Goal: Task Accomplishment & Management: Complete application form

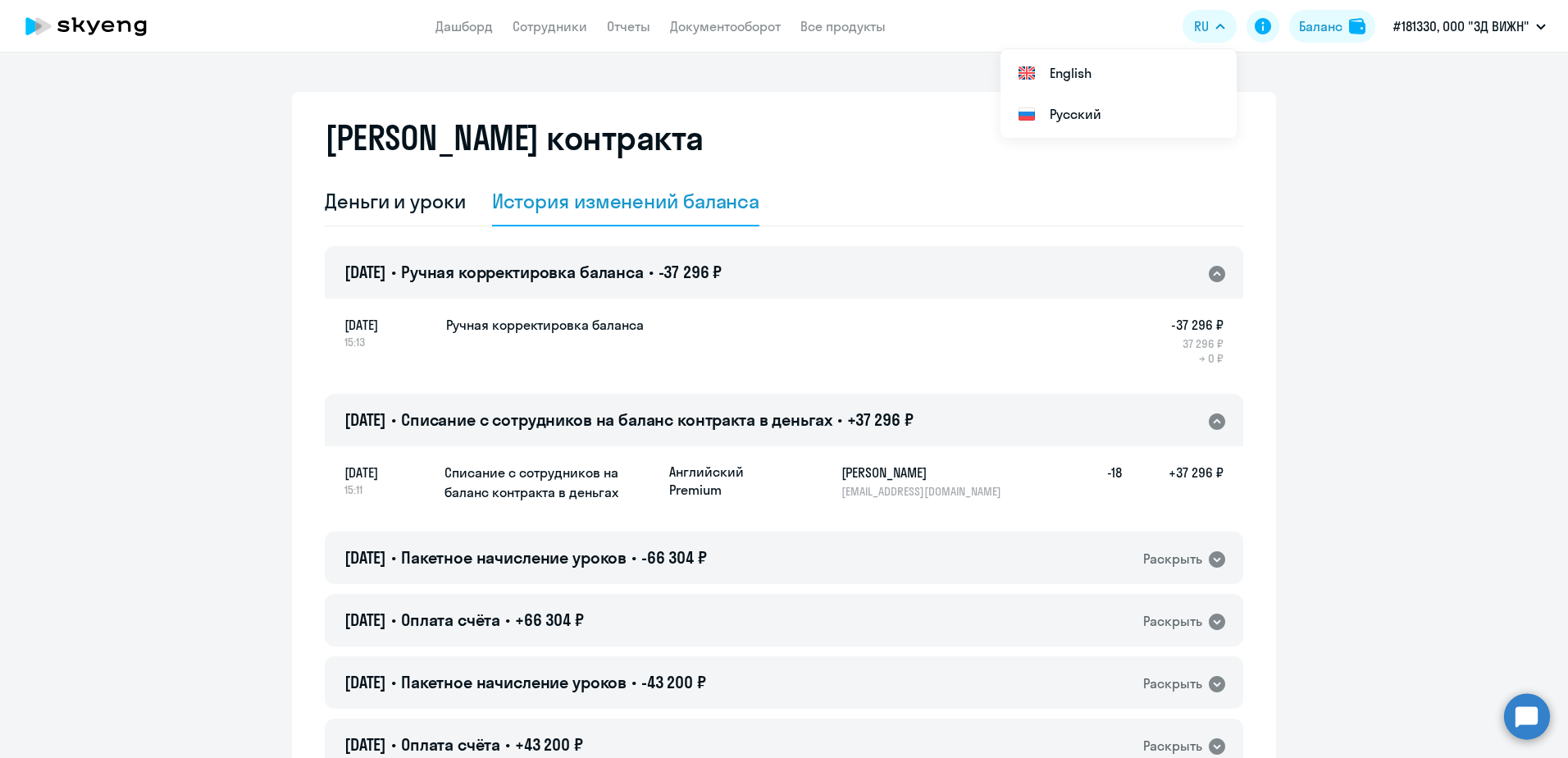
select select "english_adult_not_native_speaker"
click at [1310, 23] on div "Баланс" at bounding box center [1321, 27] width 44 height 20
click at [1329, 19] on div "Баланс" at bounding box center [1321, 27] width 44 height 20
click at [432, 28] on app-header "Дашборд Сотрудники Отчеты Документооборот Все продукты Дашборд Сотрудники Отчет…" at bounding box center [784, 26] width 1568 height 53
click at [439, 28] on link "Дашборд" at bounding box center [464, 27] width 58 height 17
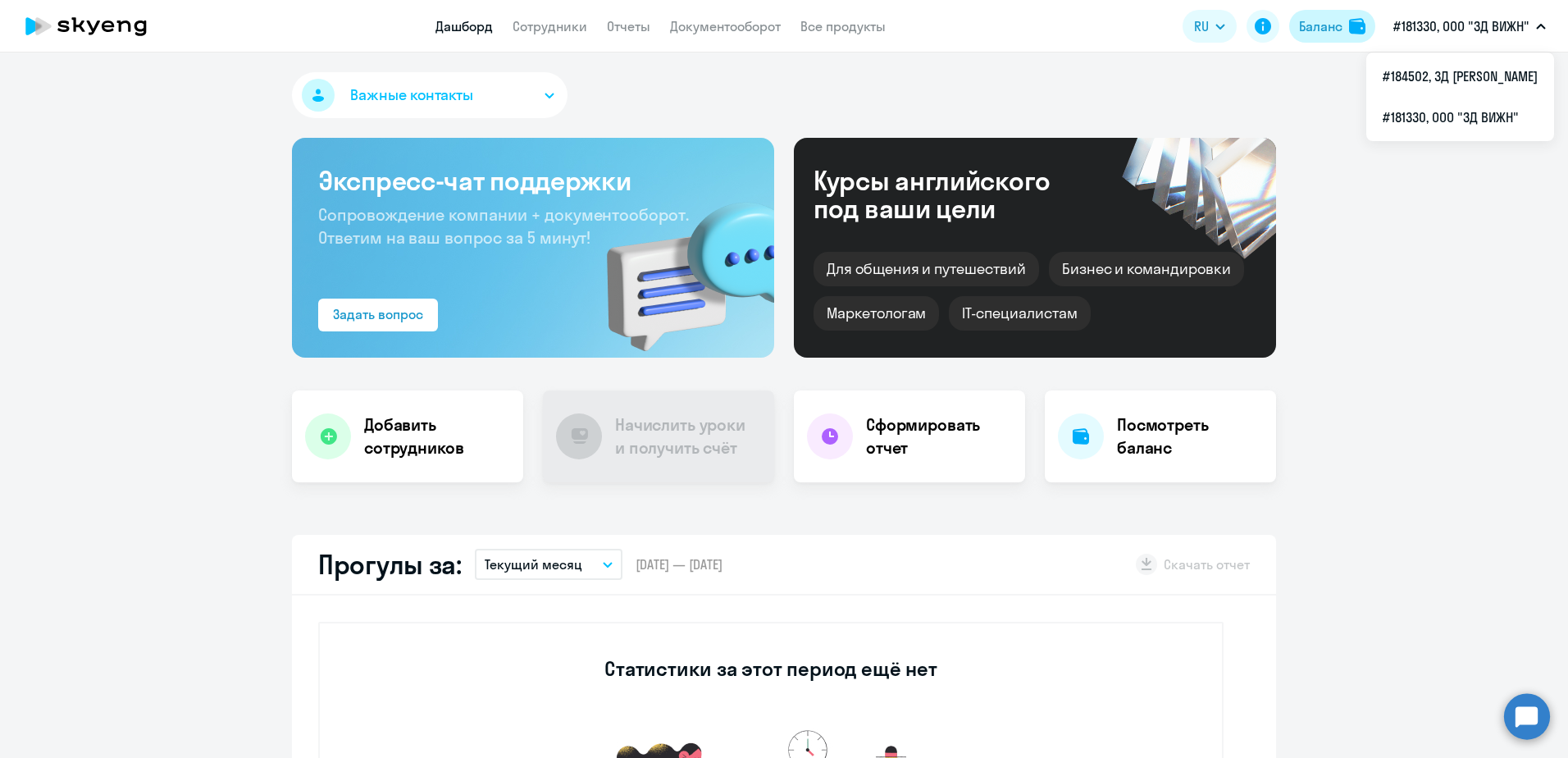
click at [1313, 26] on div "Баланс" at bounding box center [1321, 27] width 44 height 20
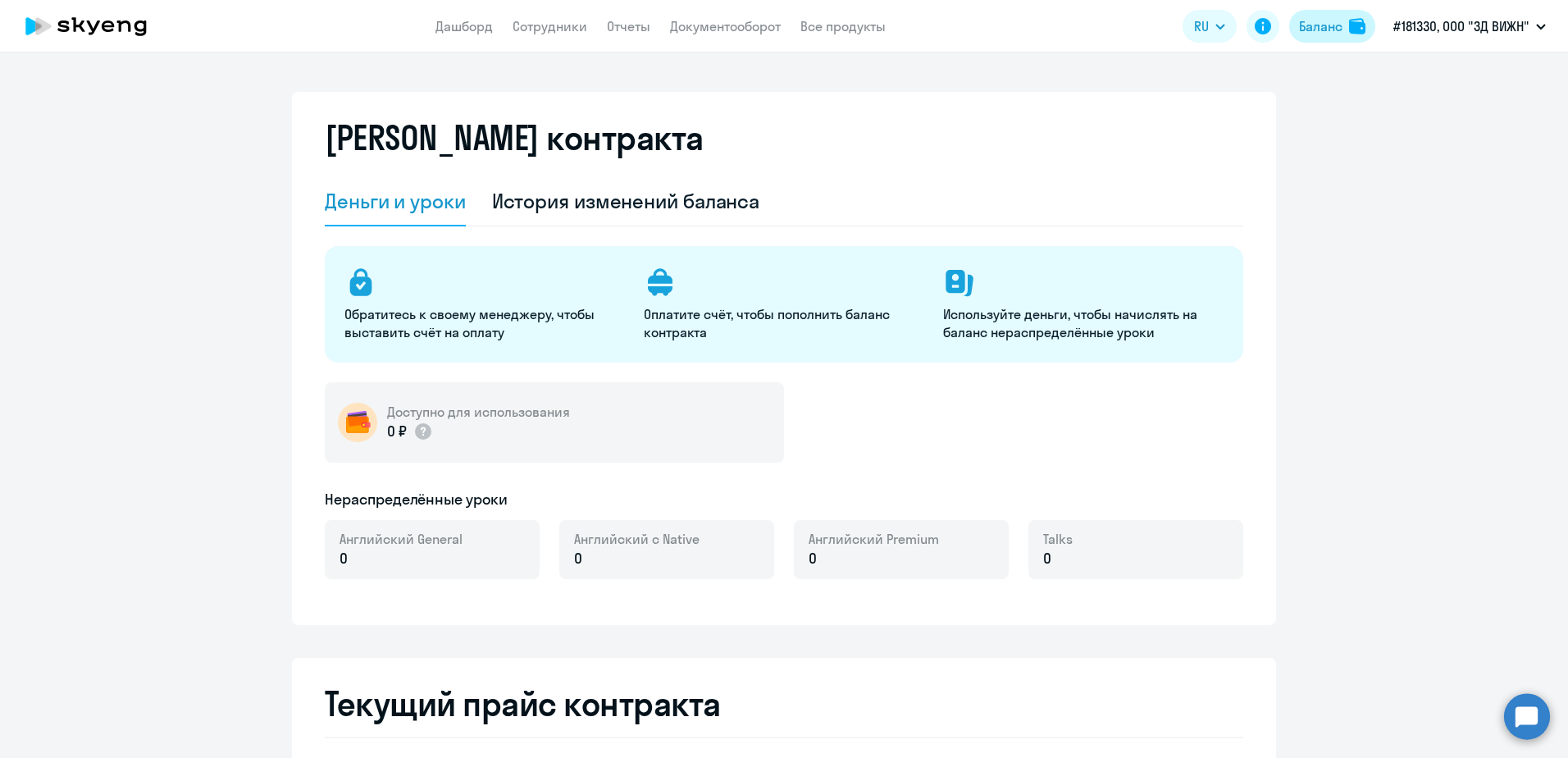
select select "english_adult_not_native_speaker"
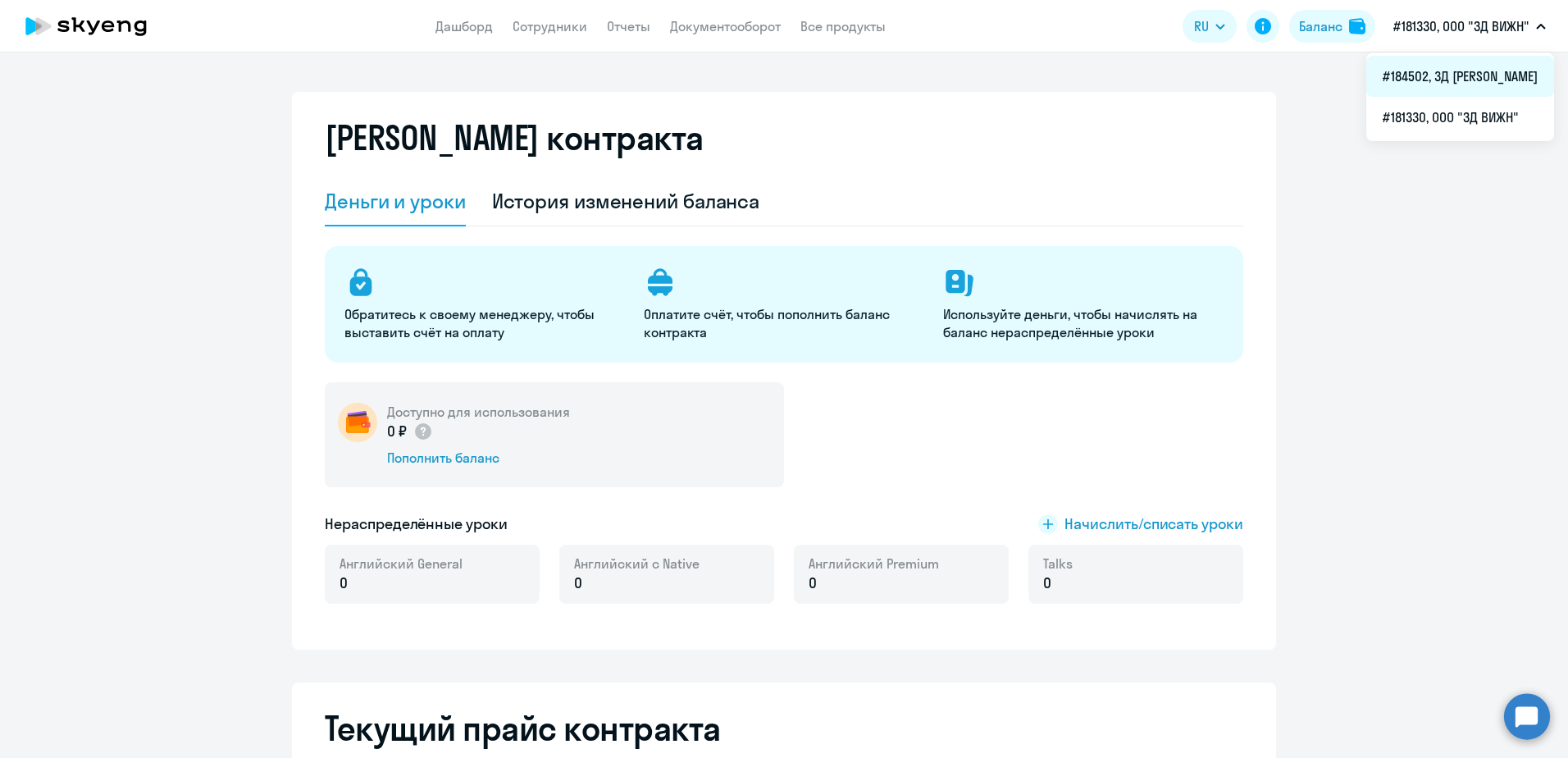
click at [1475, 80] on li "#184502, 3Д [PERSON_NAME]" at bounding box center [1460, 76] width 188 height 41
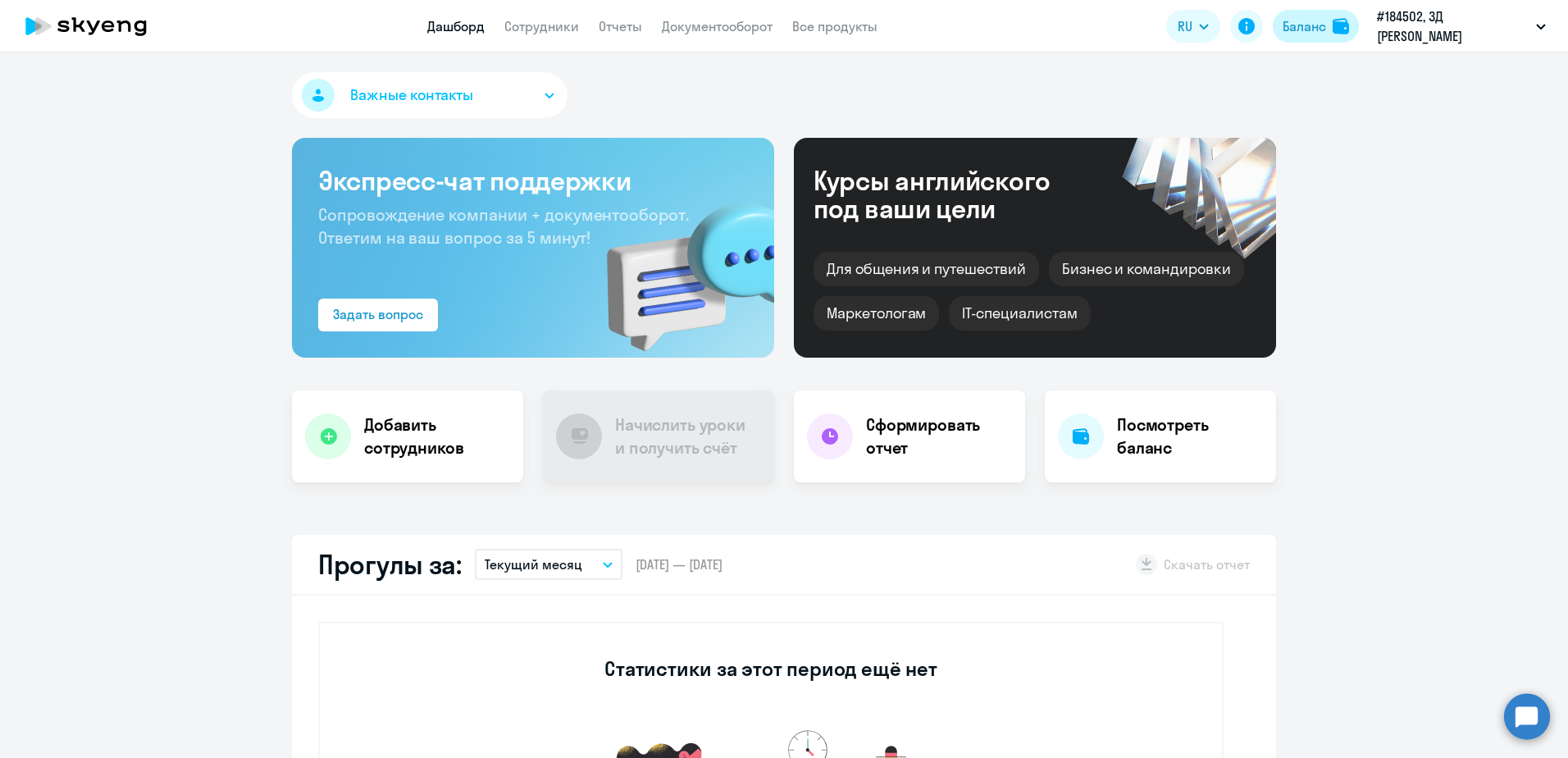
click at [1317, 31] on div "Баланс" at bounding box center [1304, 27] width 44 height 20
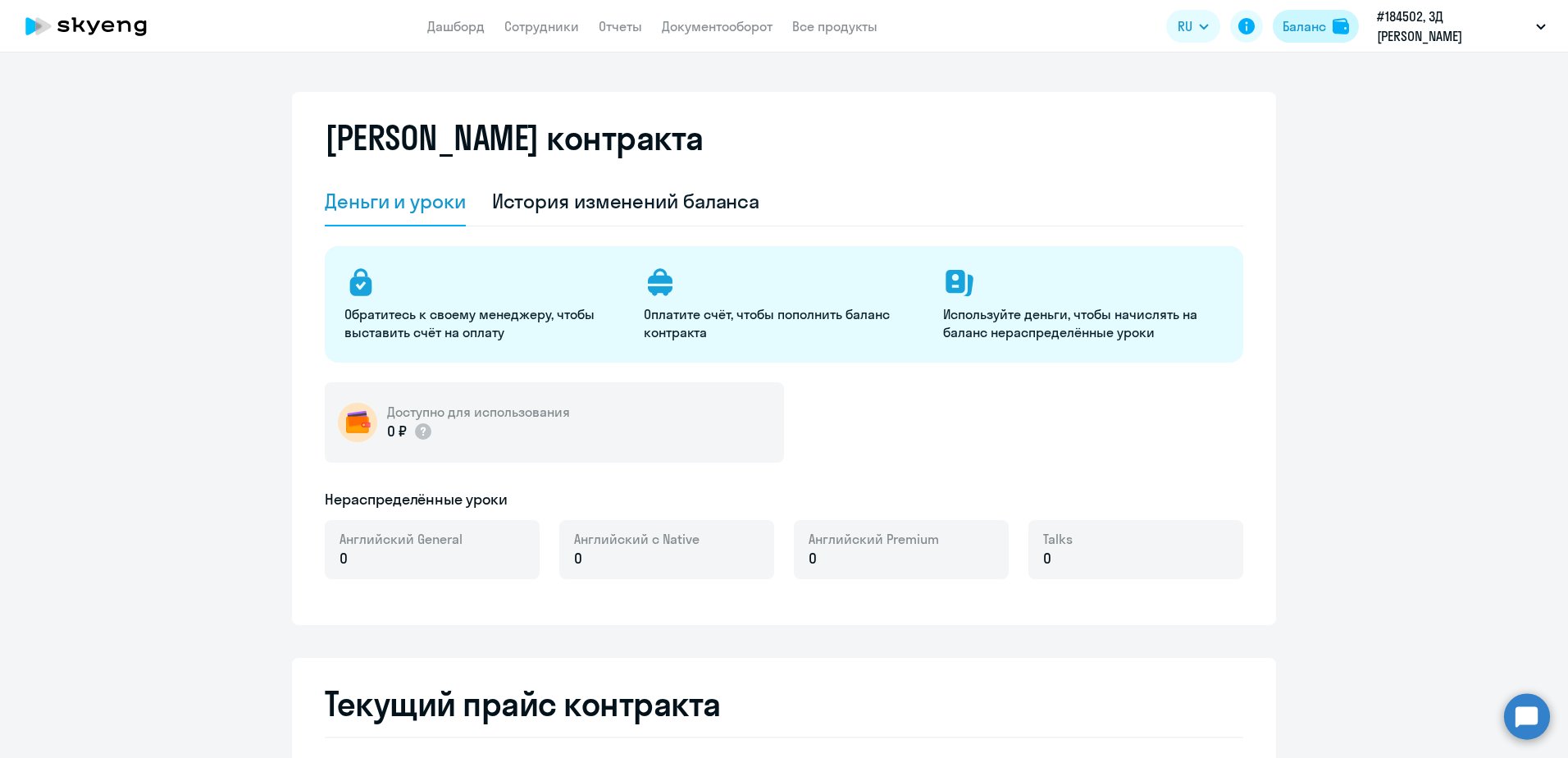
select select "english_adult_not_native_speaker"
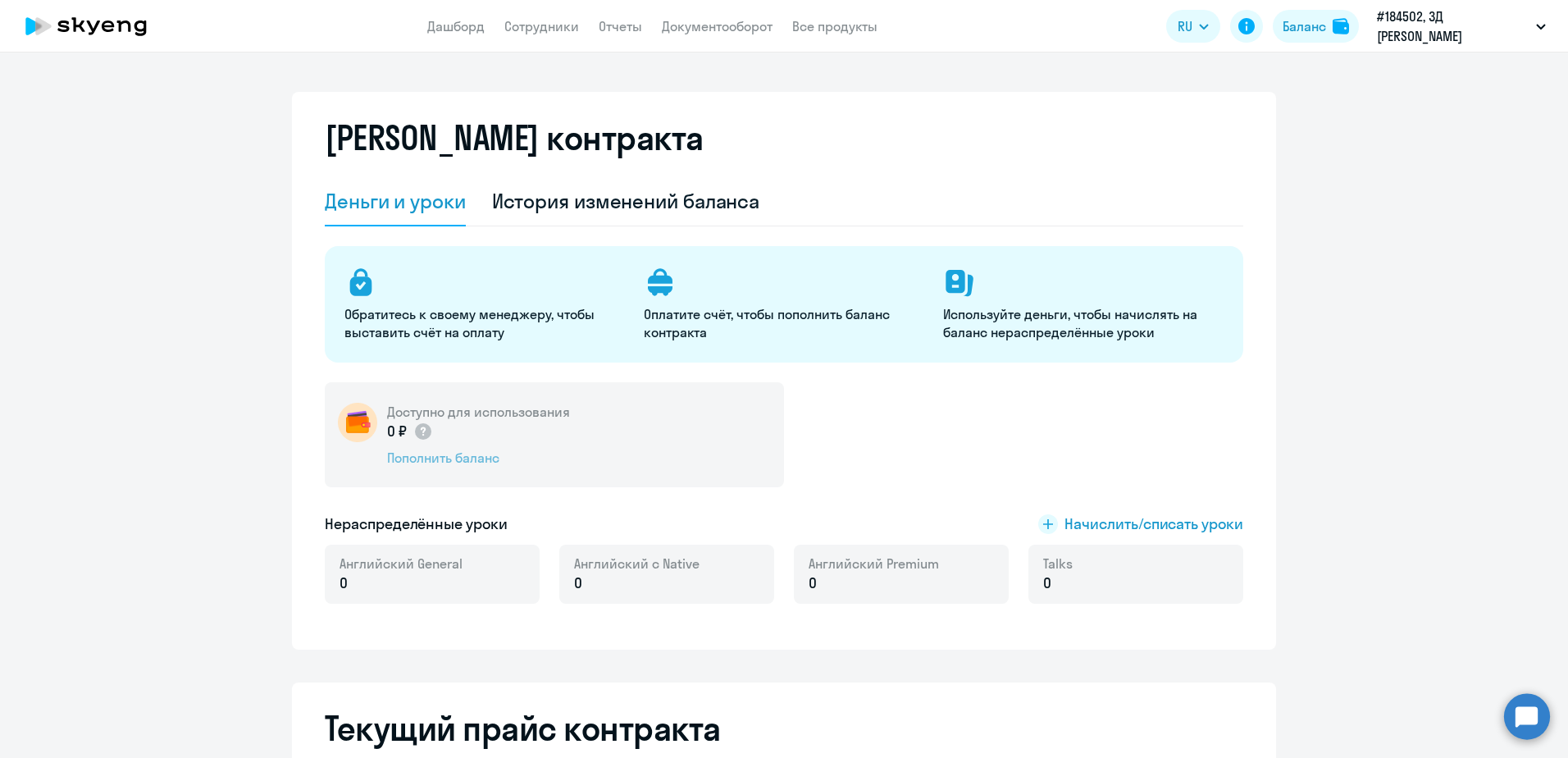
click at [445, 459] on div "Пополнить баланс" at bounding box center [478, 458] width 183 height 18
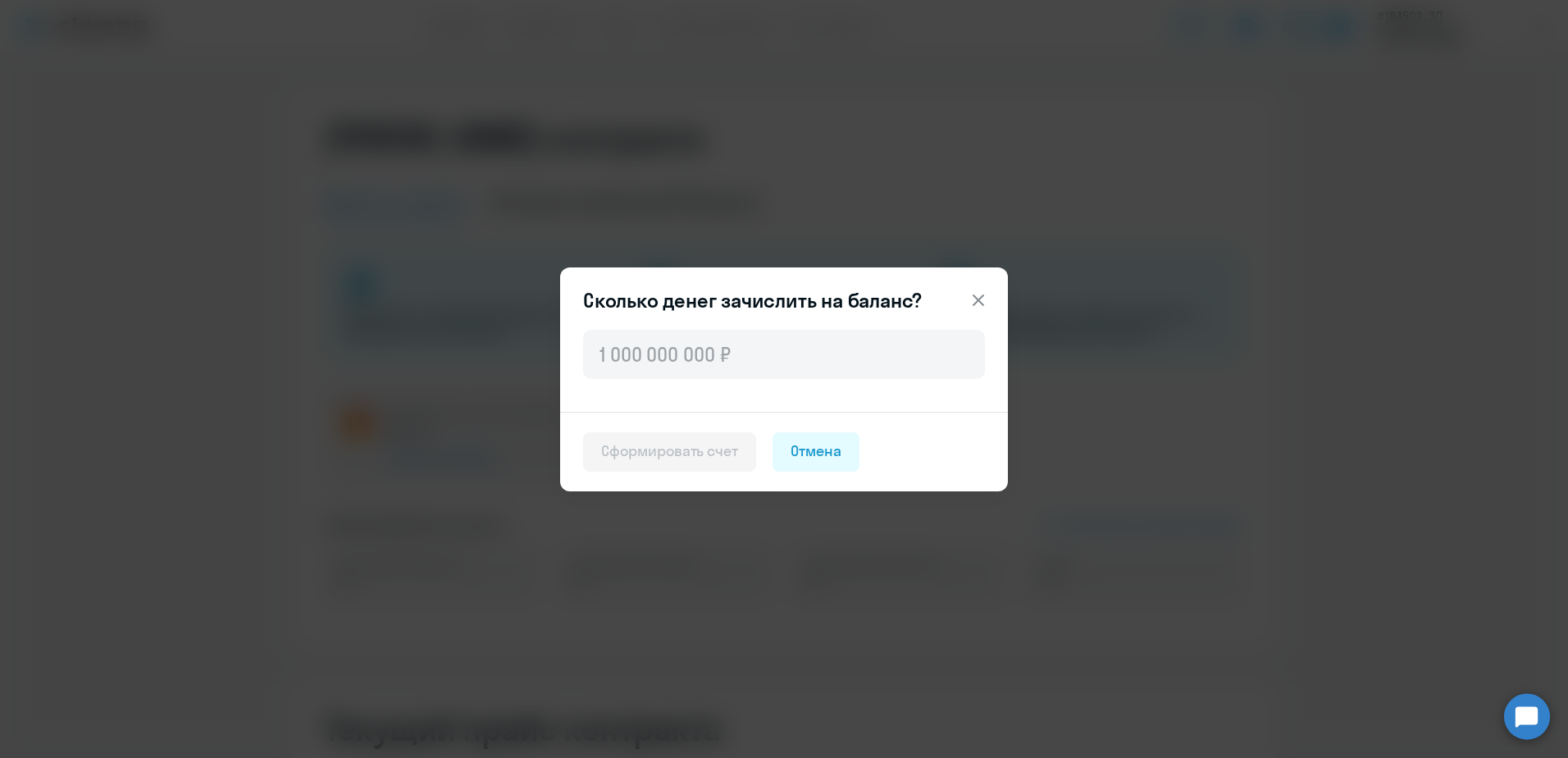
click at [982, 295] on icon at bounding box center [979, 301] width 20 height 20
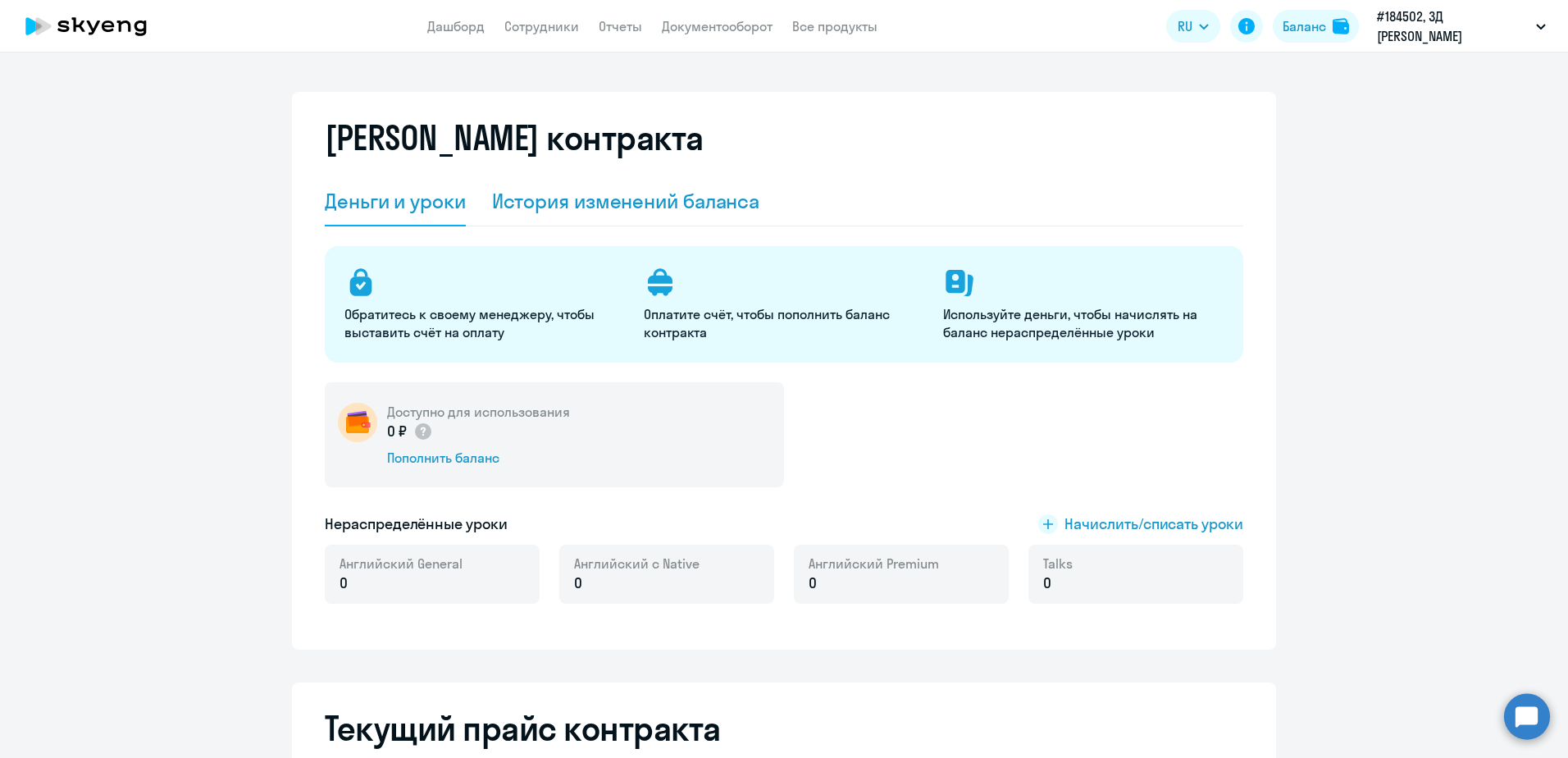
click at [538, 209] on div "История изменений баланса" at bounding box center [626, 200] width 268 height 26
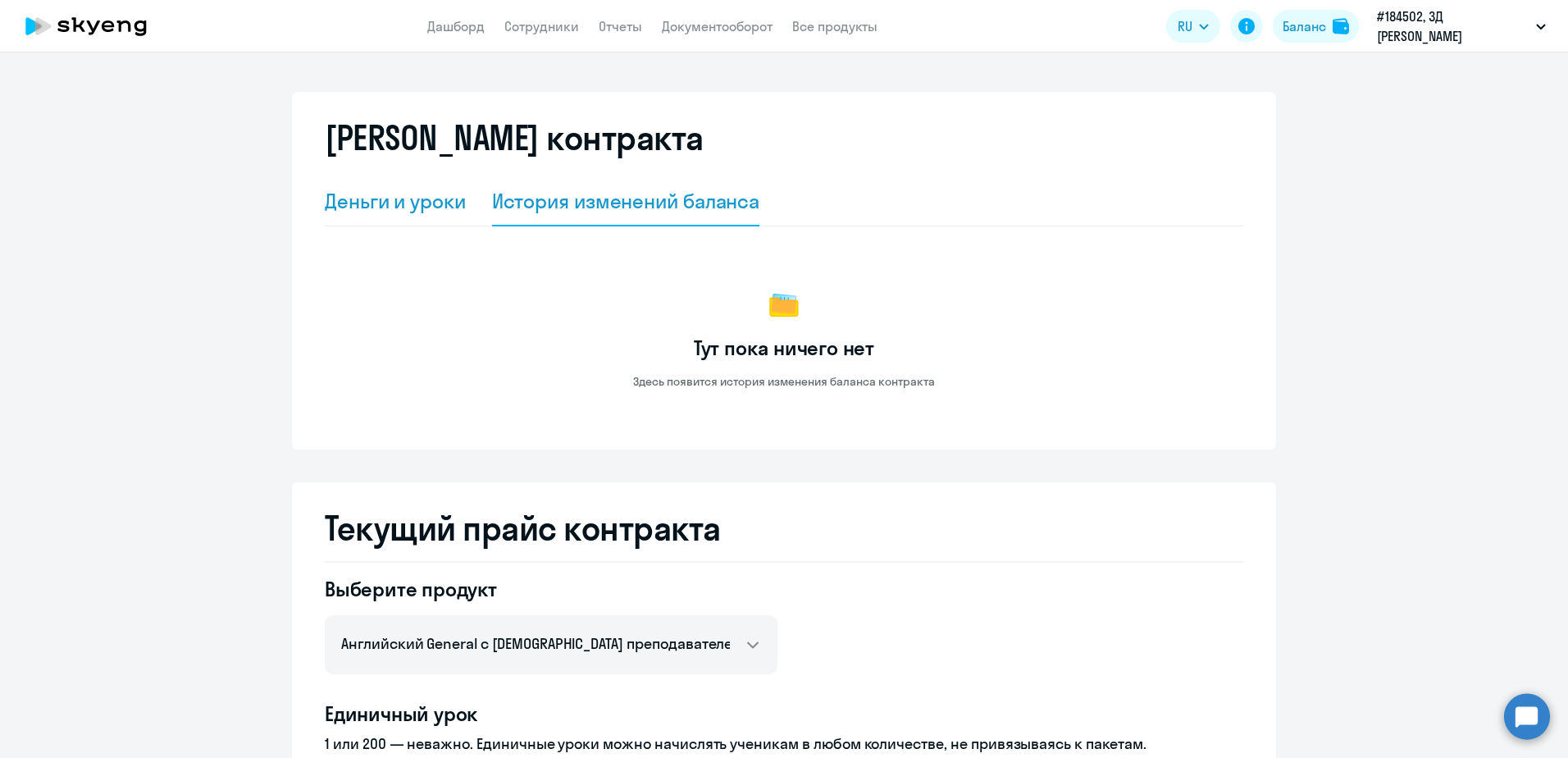
click at [399, 208] on div "Деньги и уроки" at bounding box center [395, 200] width 141 height 26
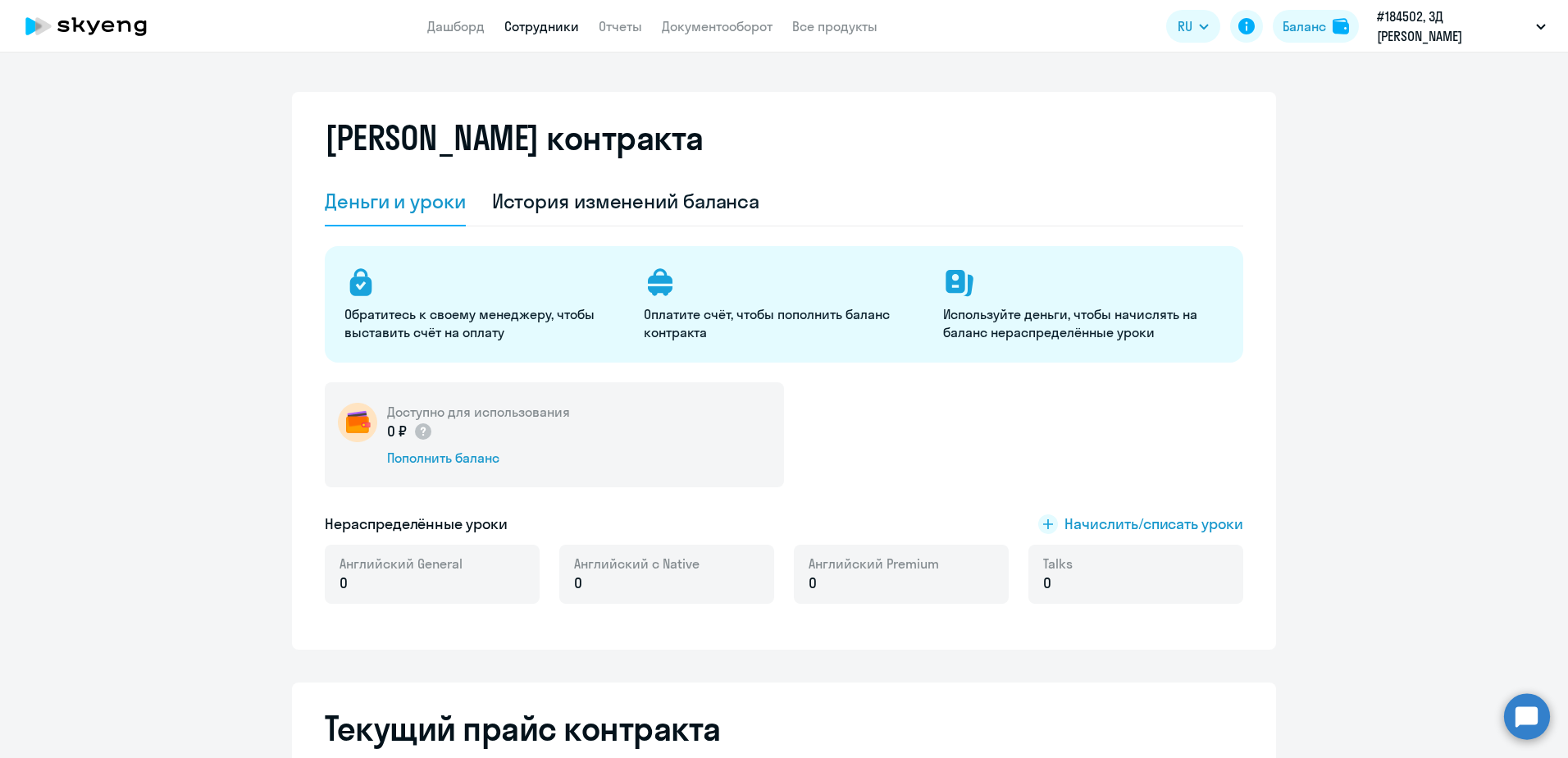
click at [559, 33] on link "Сотрудники" at bounding box center [542, 27] width 75 height 17
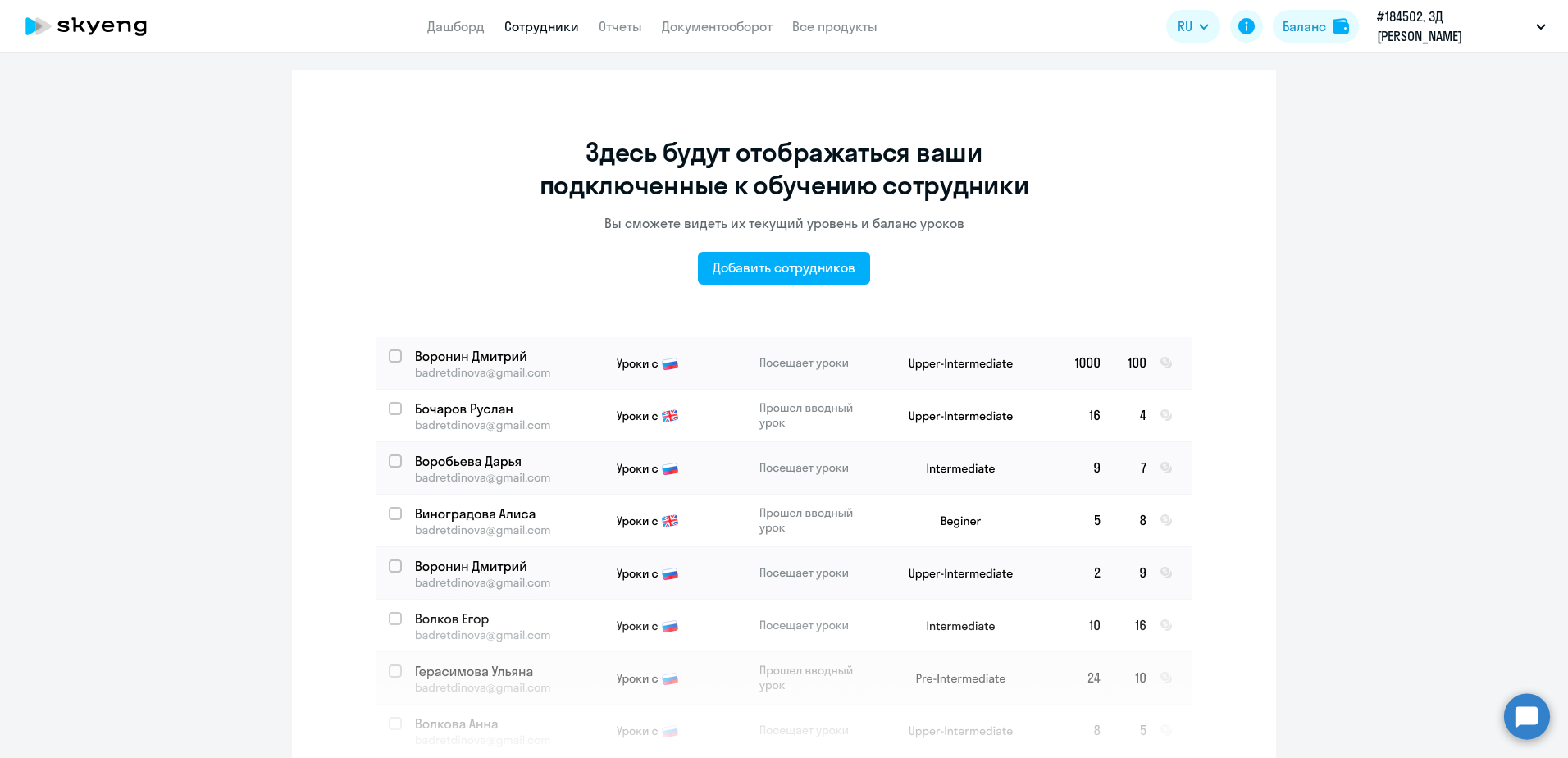
scroll to position [16, 0]
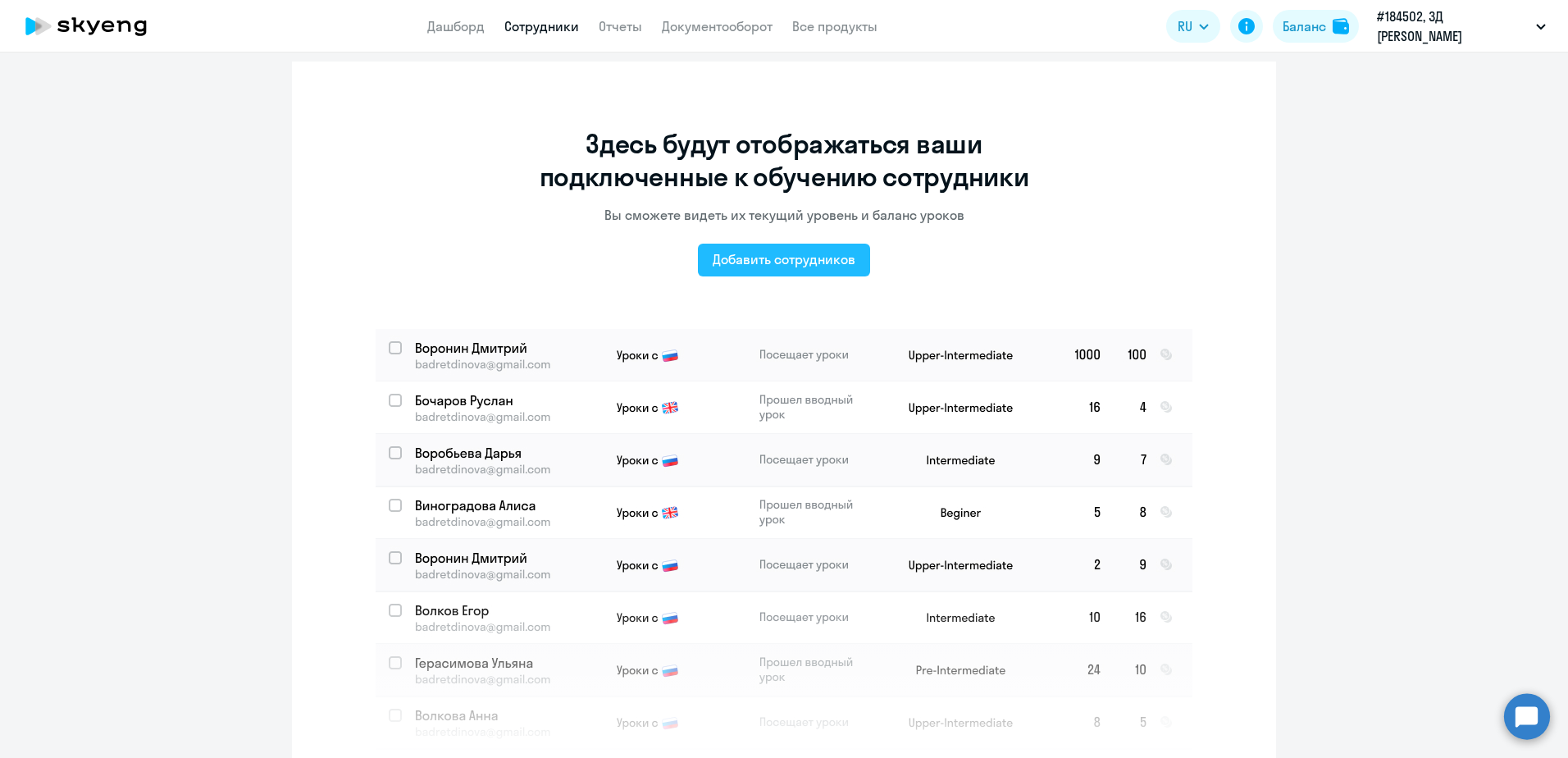
click at [794, 264] on div "Добавить сотрудников" at bounding box center [784, 260] width 142 height 20
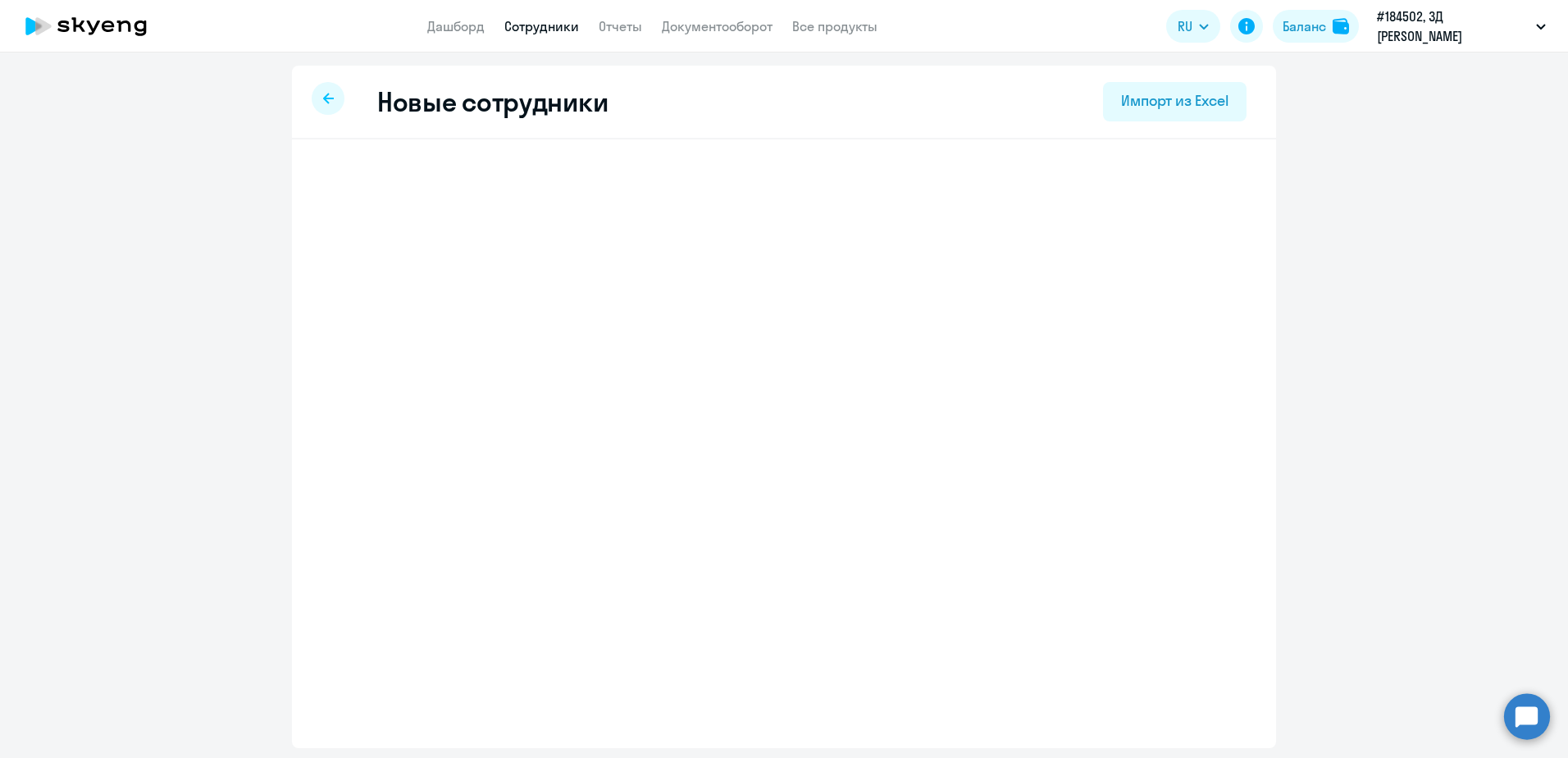
select select "3"
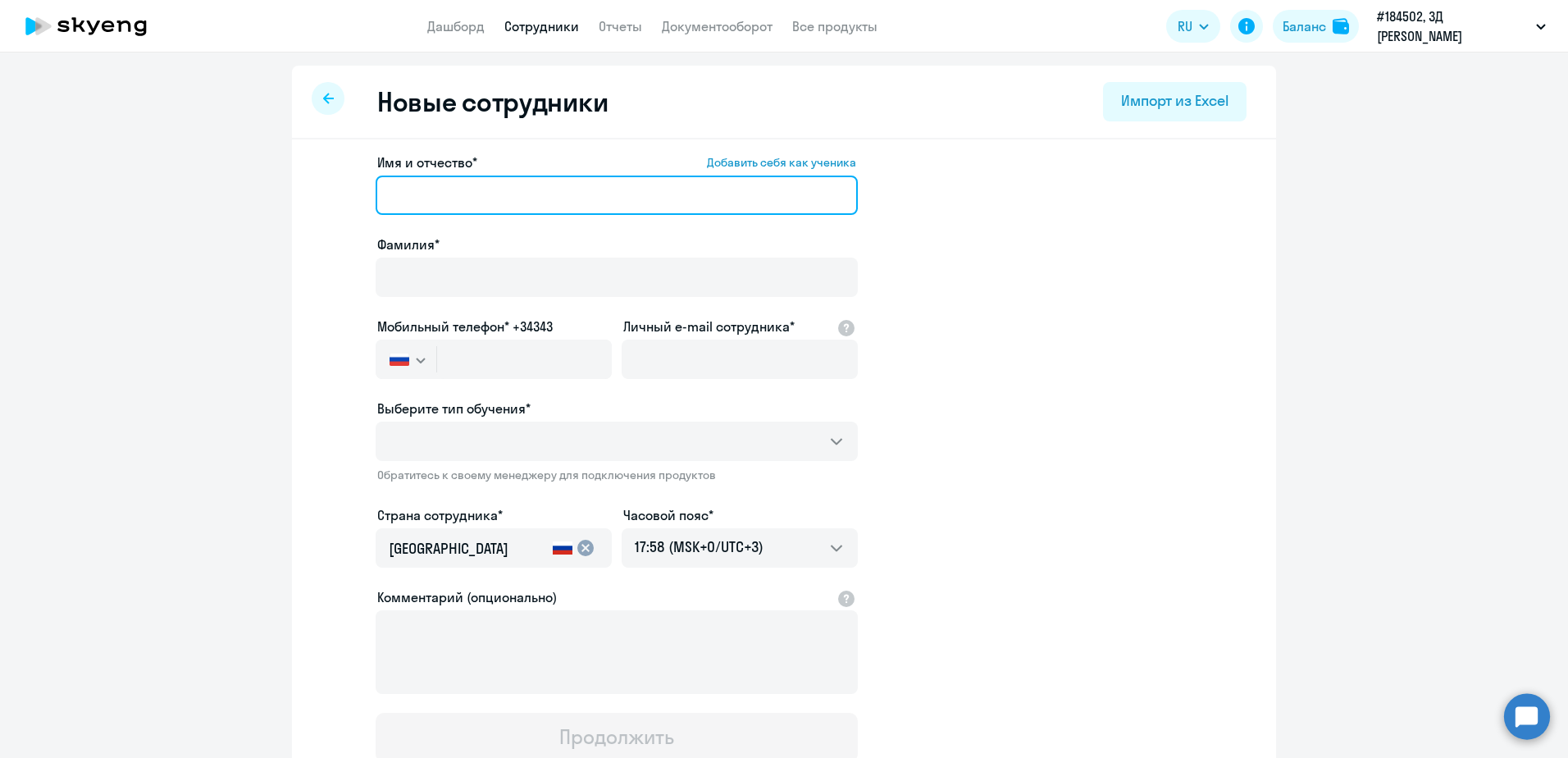
click at [467, 204] on input "Имя и отчество* Добавить себя как ученика" at bounding box center [617, 195] width 482 height 39
type input "Михаил Владимирович"
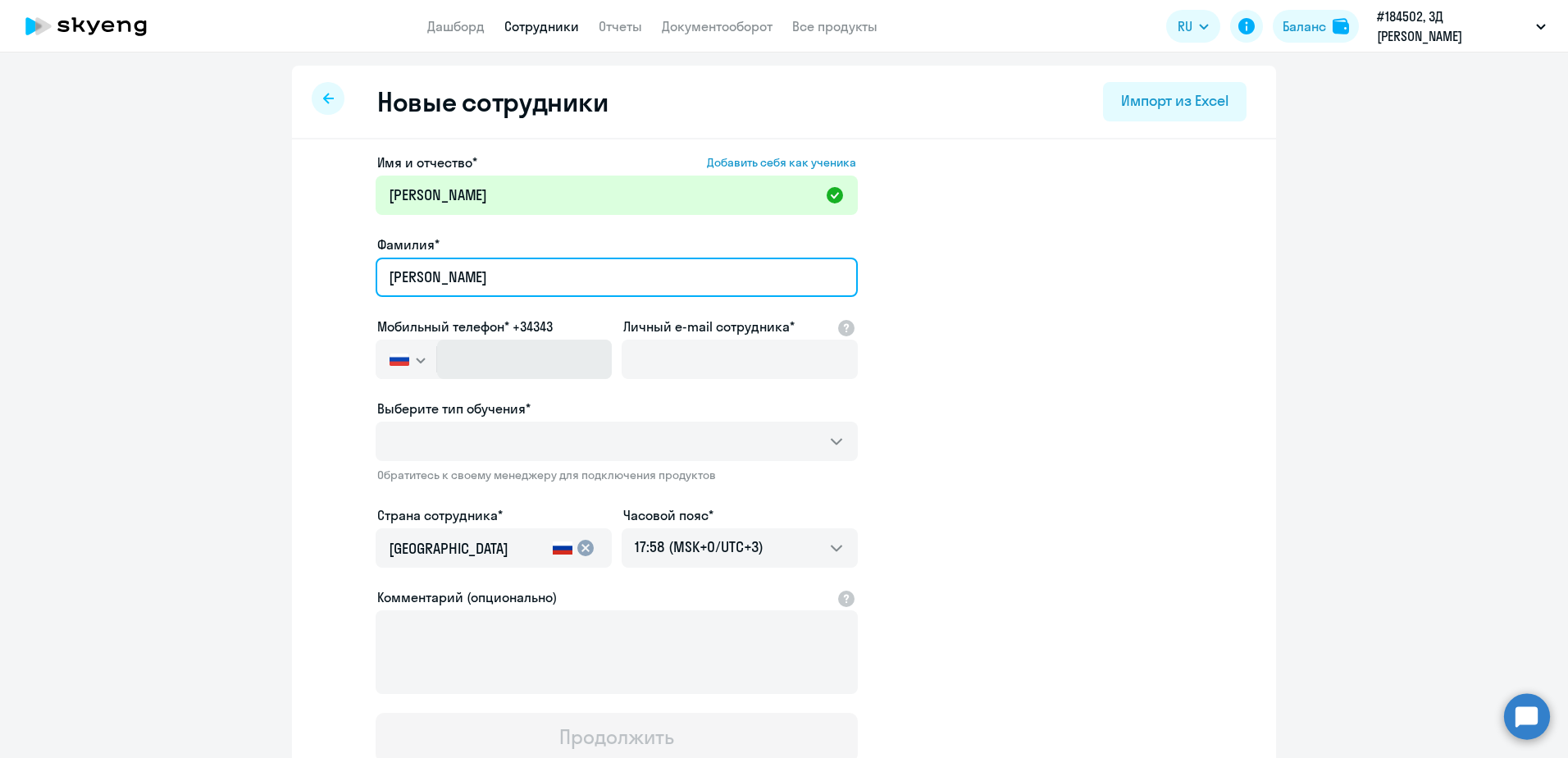
type input "Кулик"
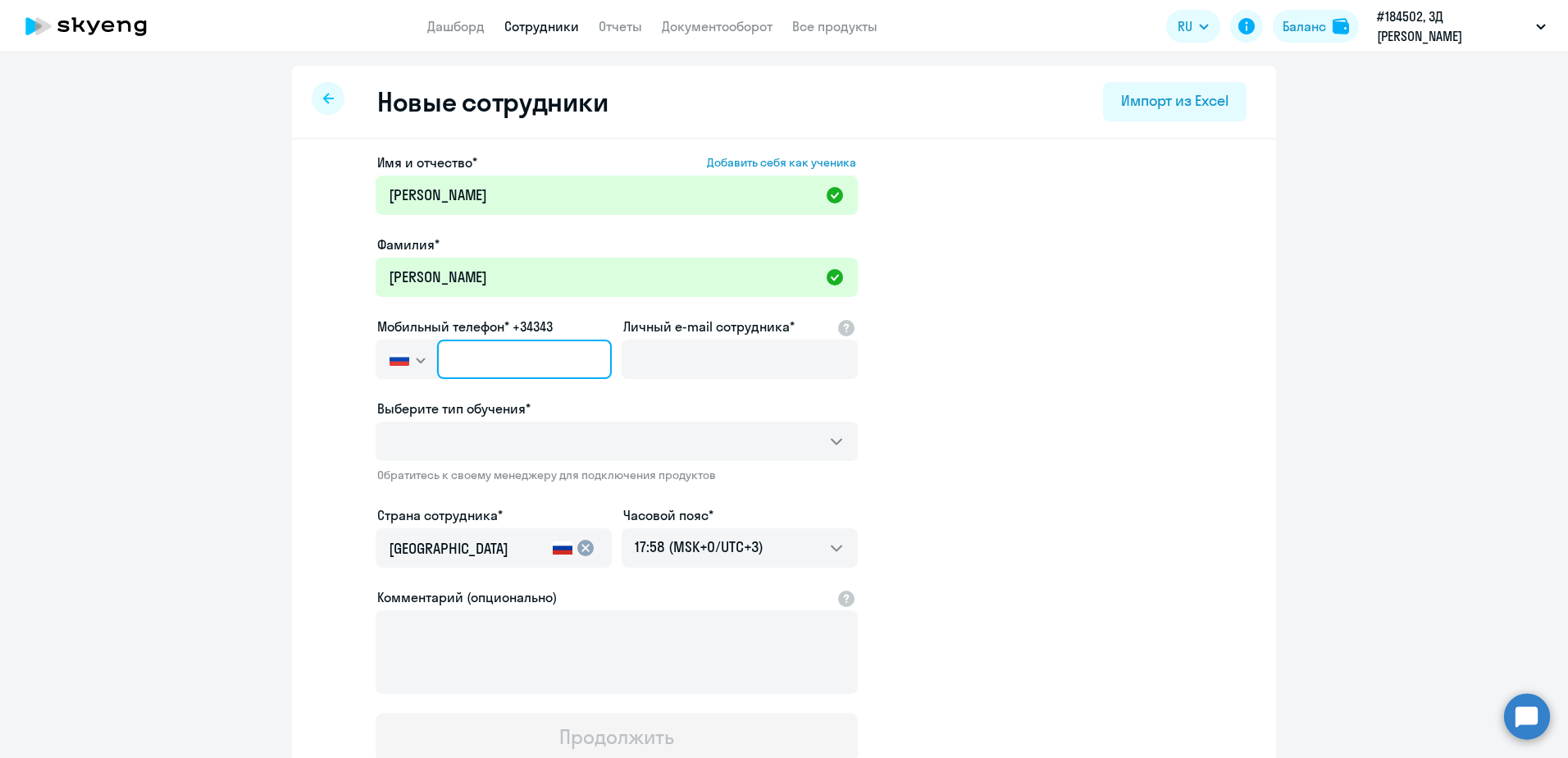
click at [477, 359] on input "text" at bounding box center [524, 359] width 175 height 39
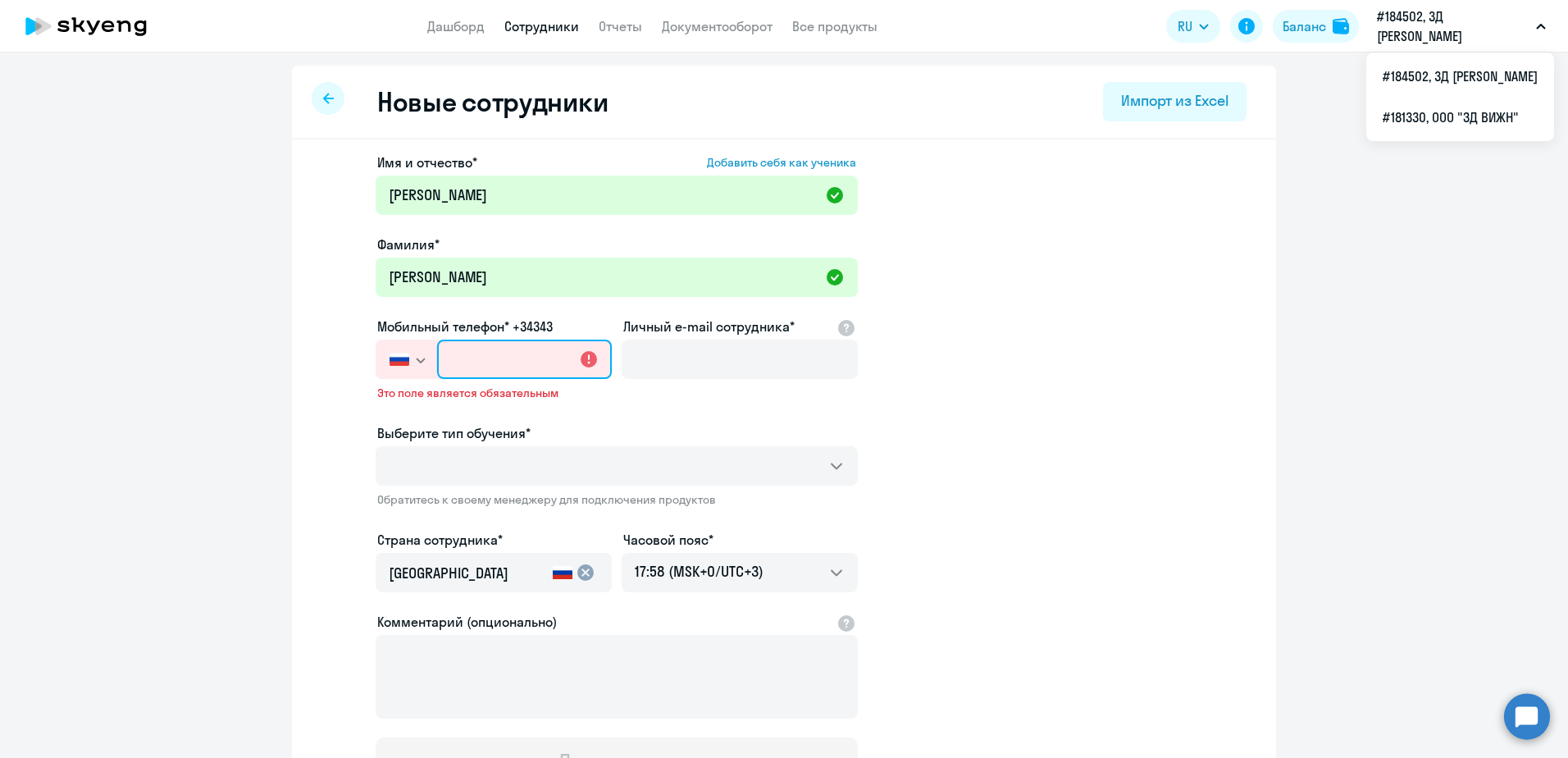
click at [483, 373] on input "text" at bounding box center [524, 359] width 175 height 39
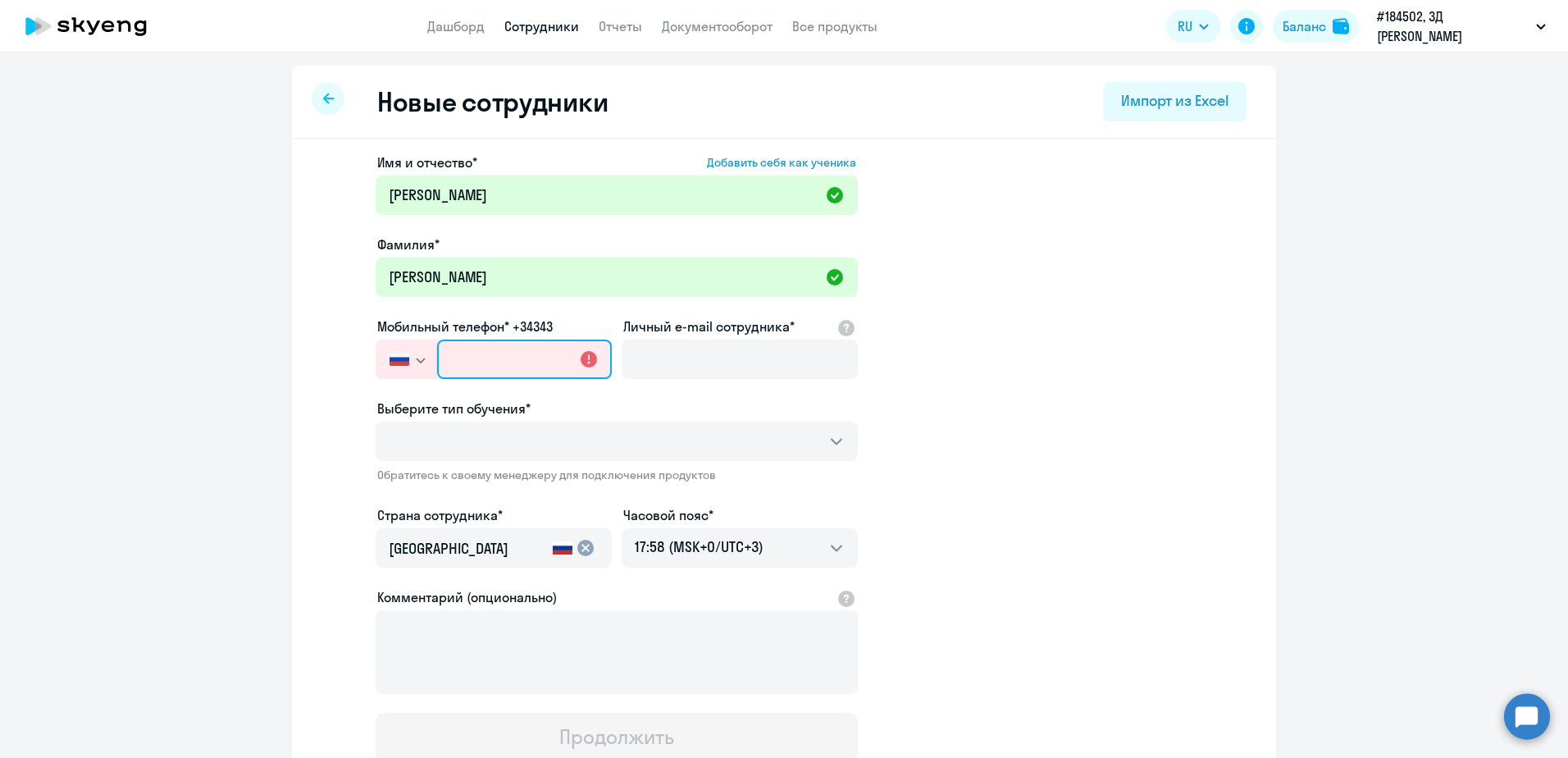
paste input "+7 950 028-85-85"
type input "+7 950 028-85-85"
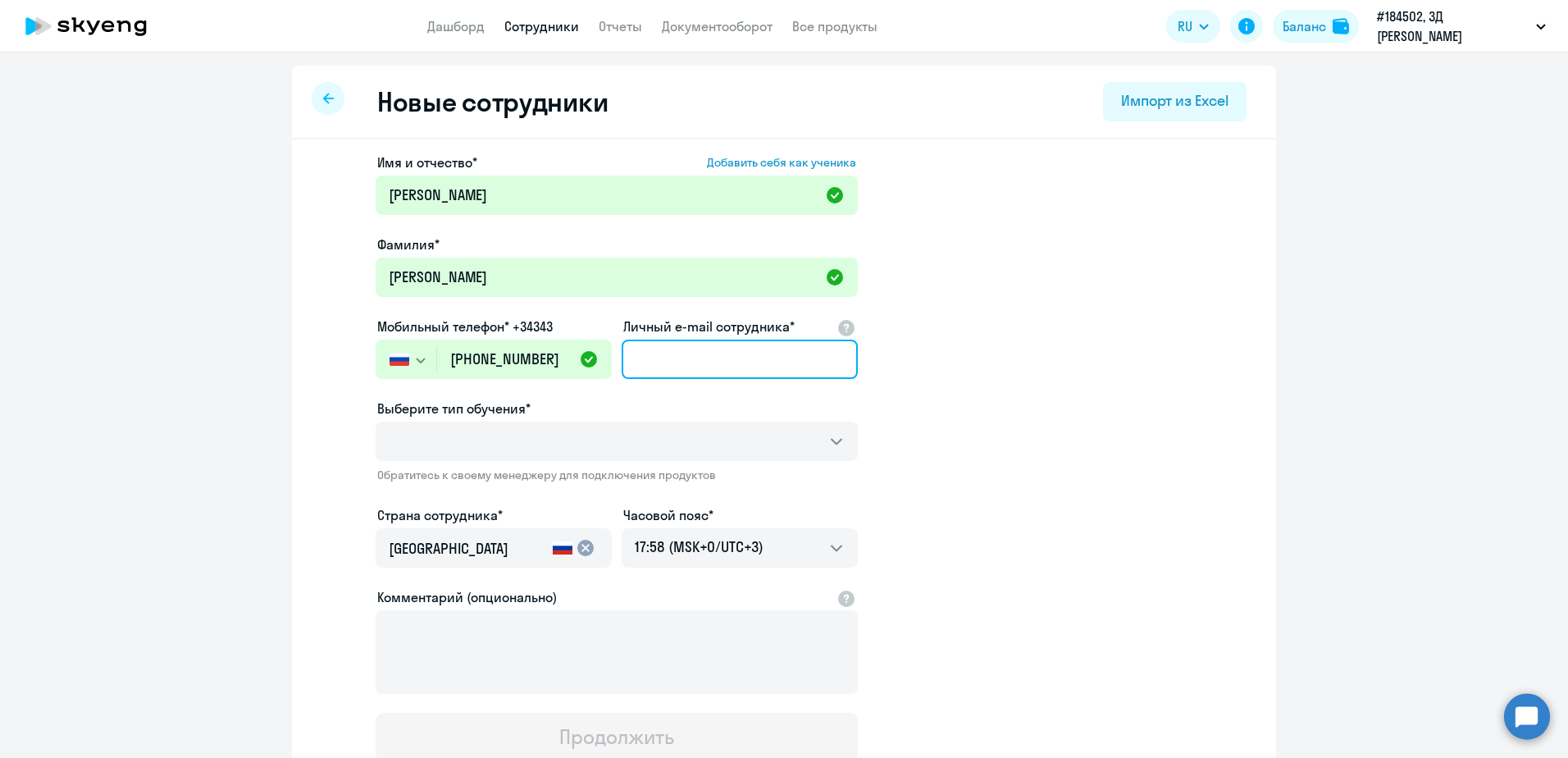
click at [716, 359] on input "Личный e-mail сотрудника*" at bounding box center [740, 359] width 236 height 39
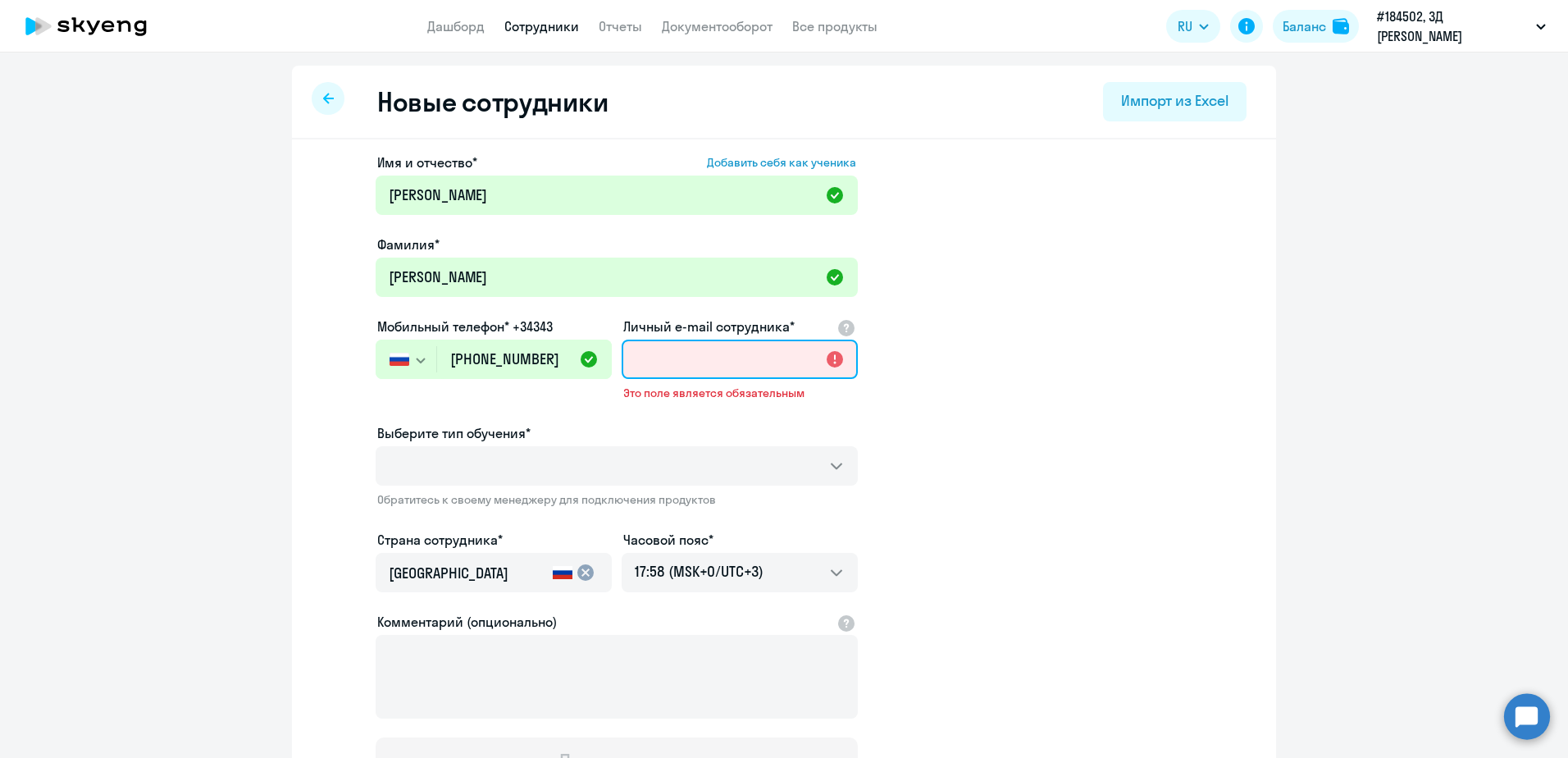
paste input "km@3dvision.su"
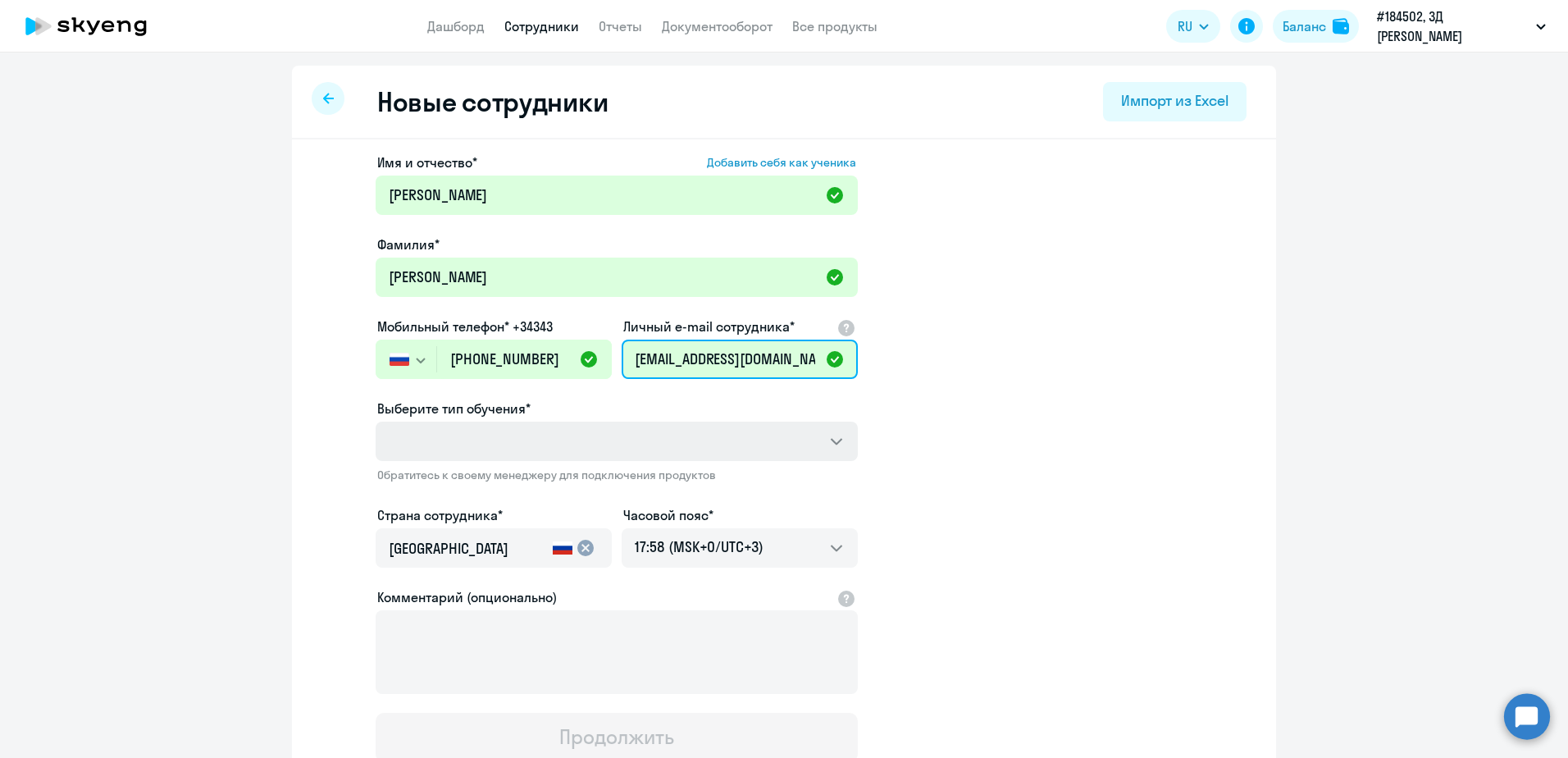
type input "km@3dvision.su"
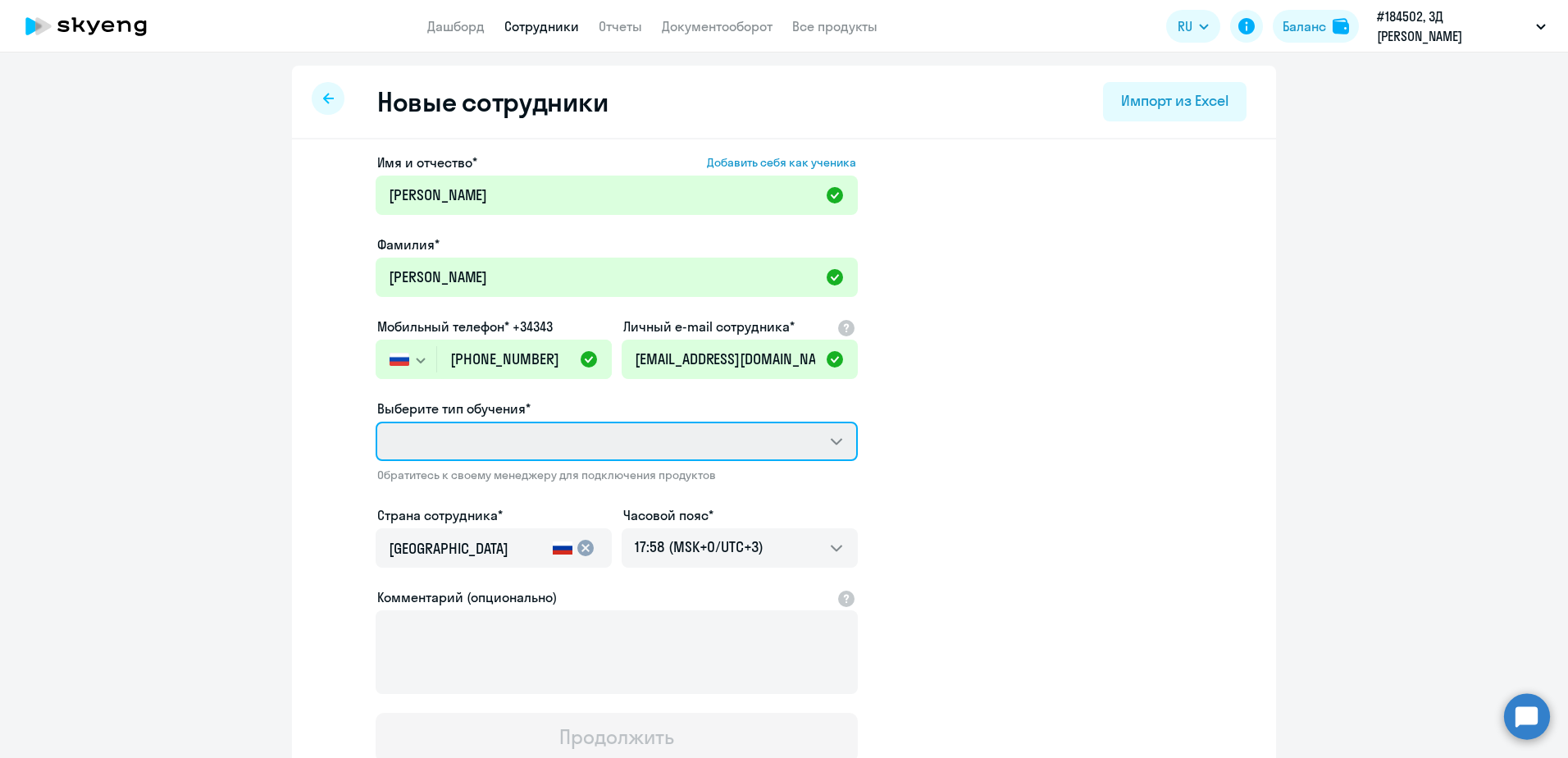
click at [518, 430] on select "Выберите тип обучения*" at bounding box center [617, 441] width 482 height 39
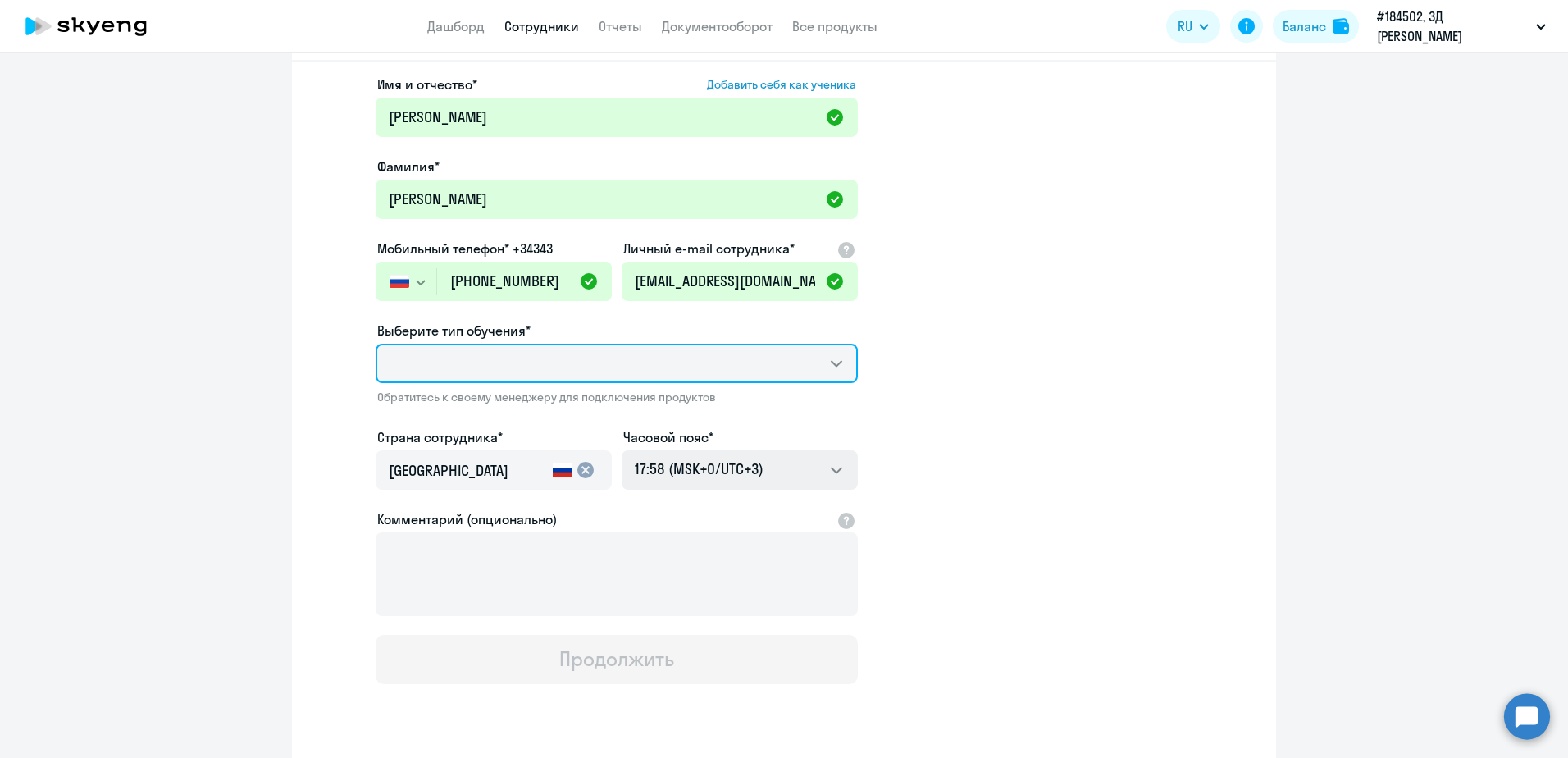
scroll to position [82, 0]
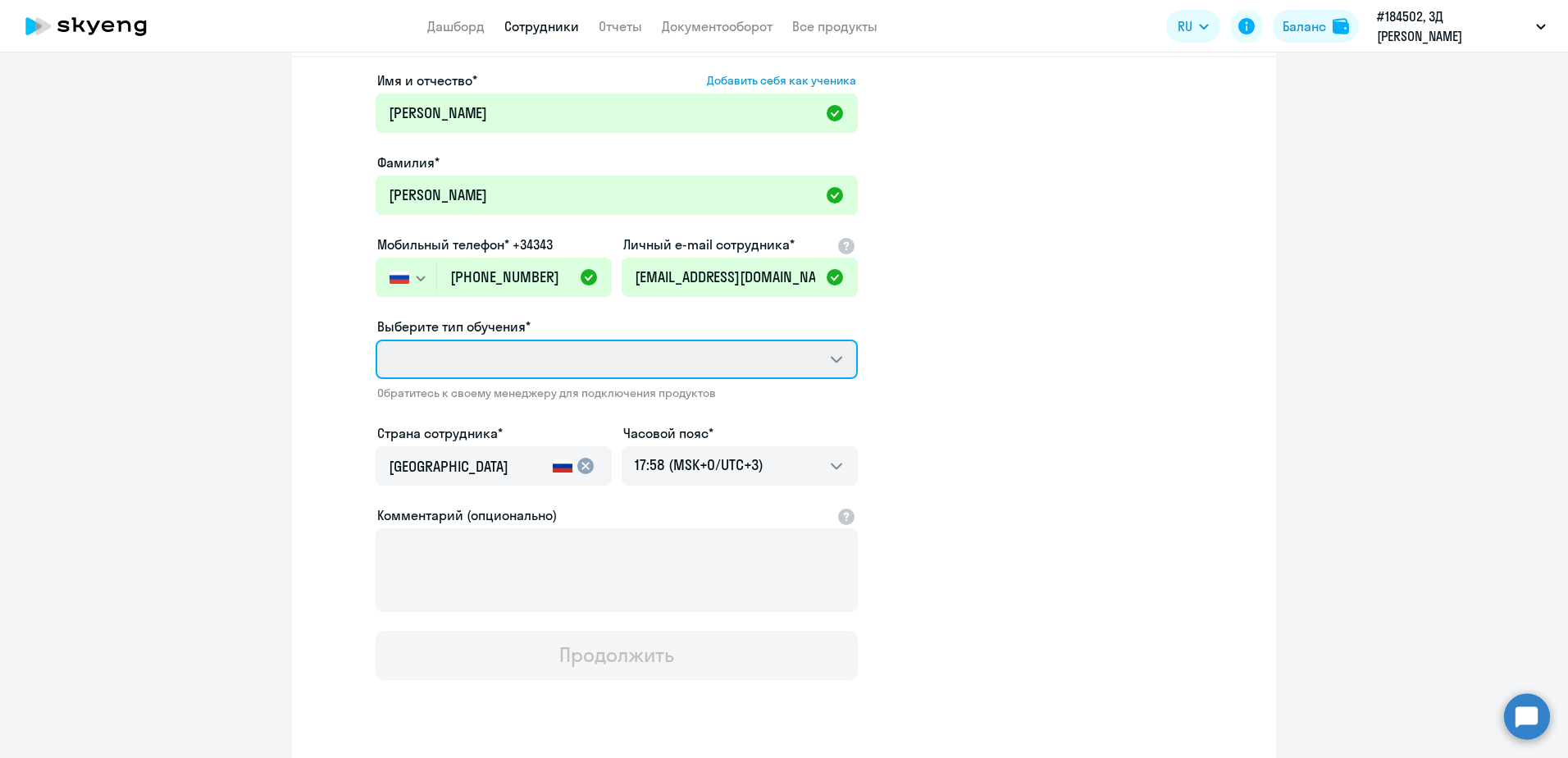
click at [827, 359] on select "Выберите тип обучения*" at bounding box center [617, 359] width 482 height 39
click at [836, 362] on select "Выберите тип обучения*" at bounding box center [617, 359] width 482 height 39
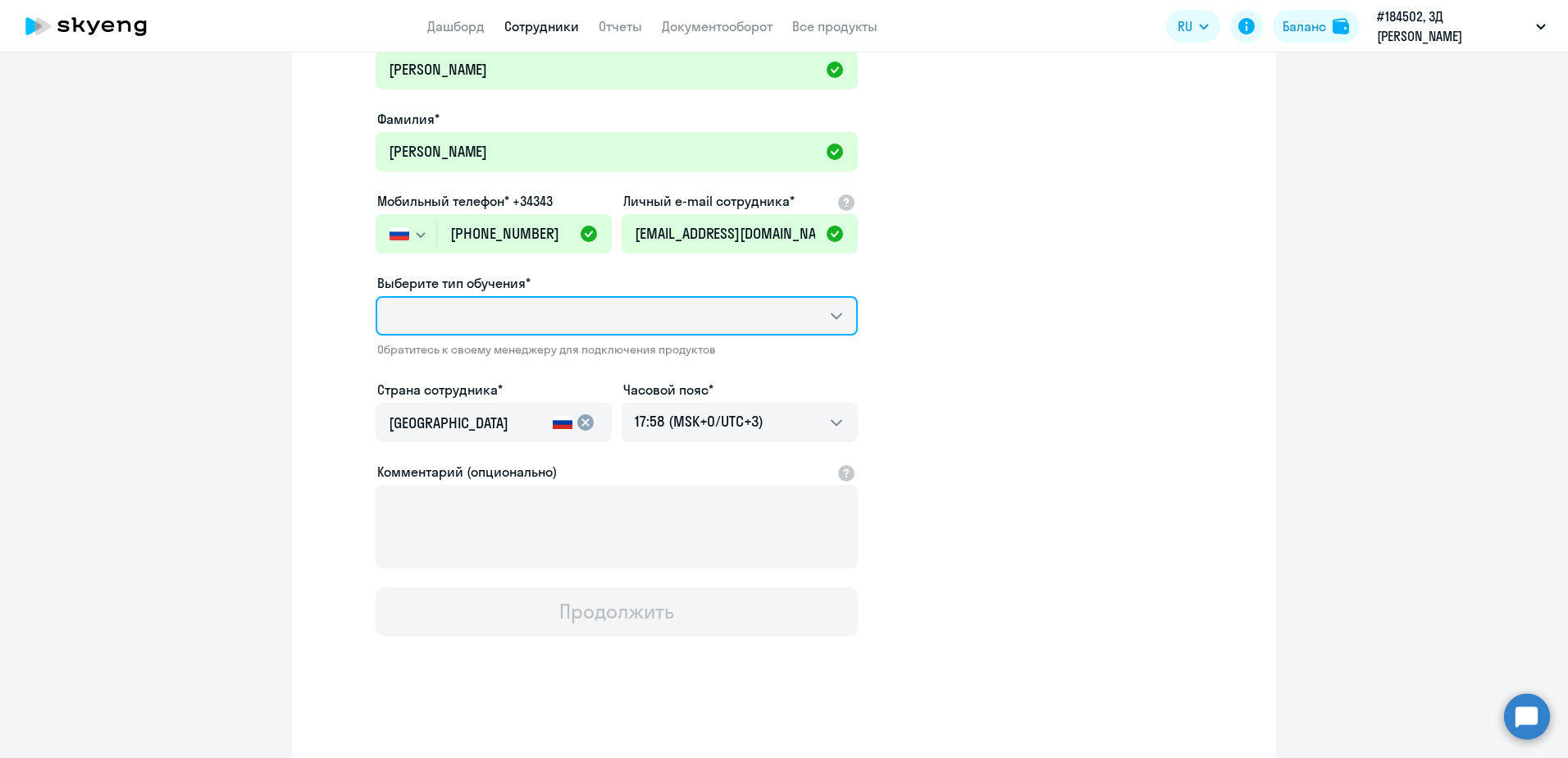
scroll to position [126, 0]
click at [832, 315] on select "Выберите тип обучения*" at bounding box center [617, 315] width 482 height 39
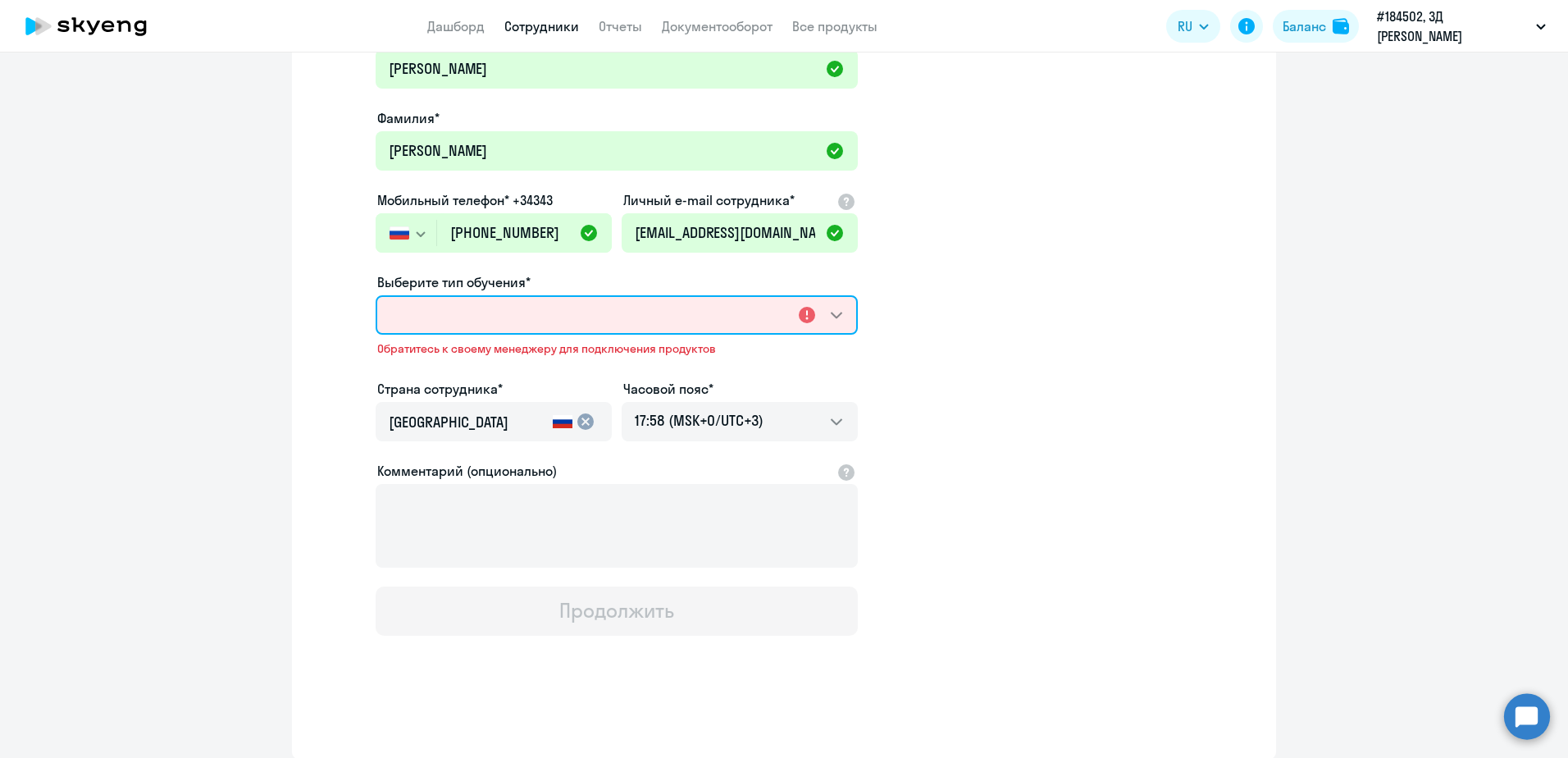
click at [714, 323] on select "Выберите тип обучения*" at bounding box center [617, 315] width 482 height 39
click at [825, 317] on select "Выберите тип обучения*" at bounding box center [617, 315] width 482 height 39
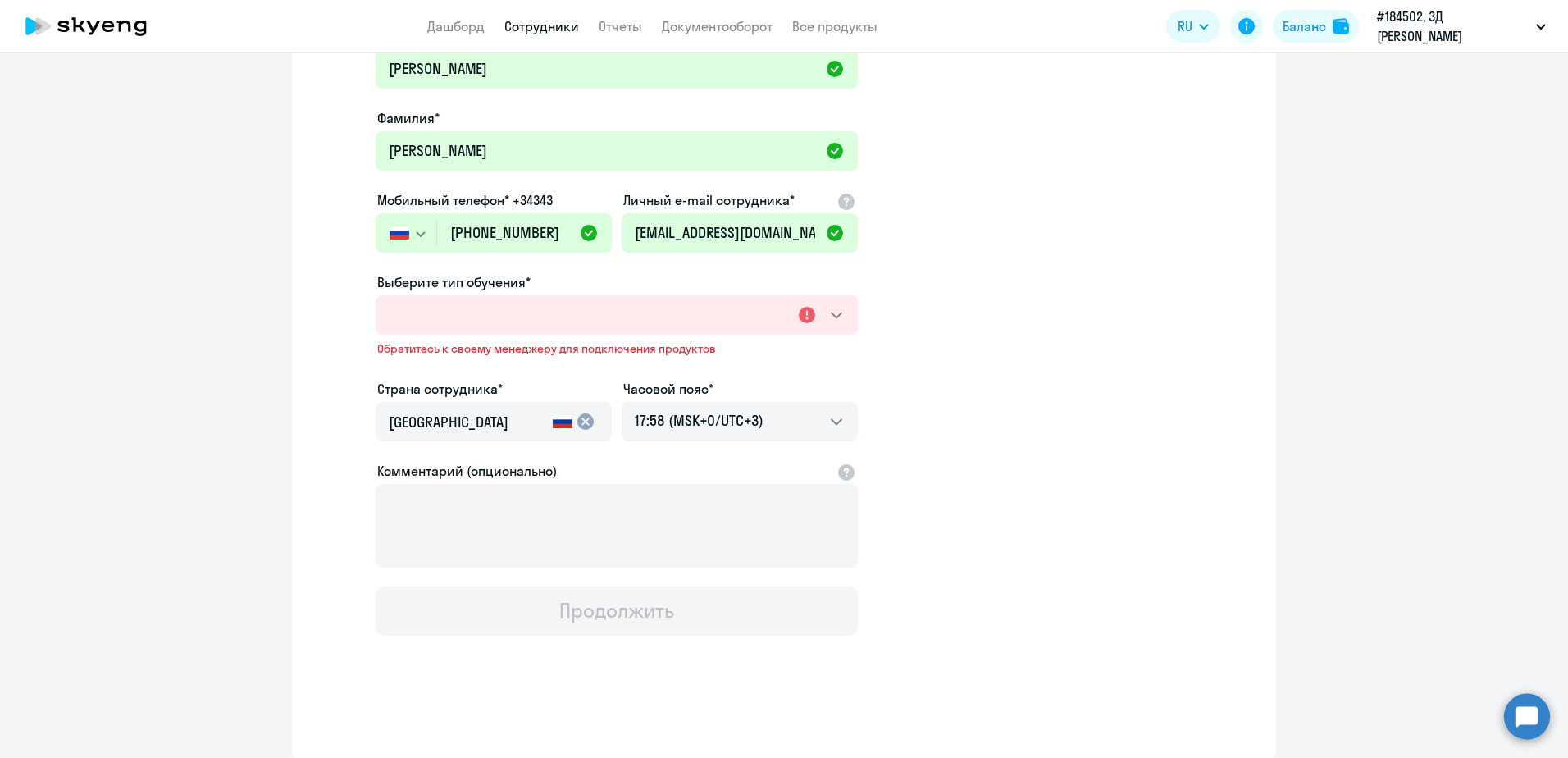
click at [963, 328] on app-new-student-form "Имя и отчество* Добавить себя как ученика Михаил Владимирович Фамилия* Кулик Мо…" at bounding box center [784, 331] width 932 height 610
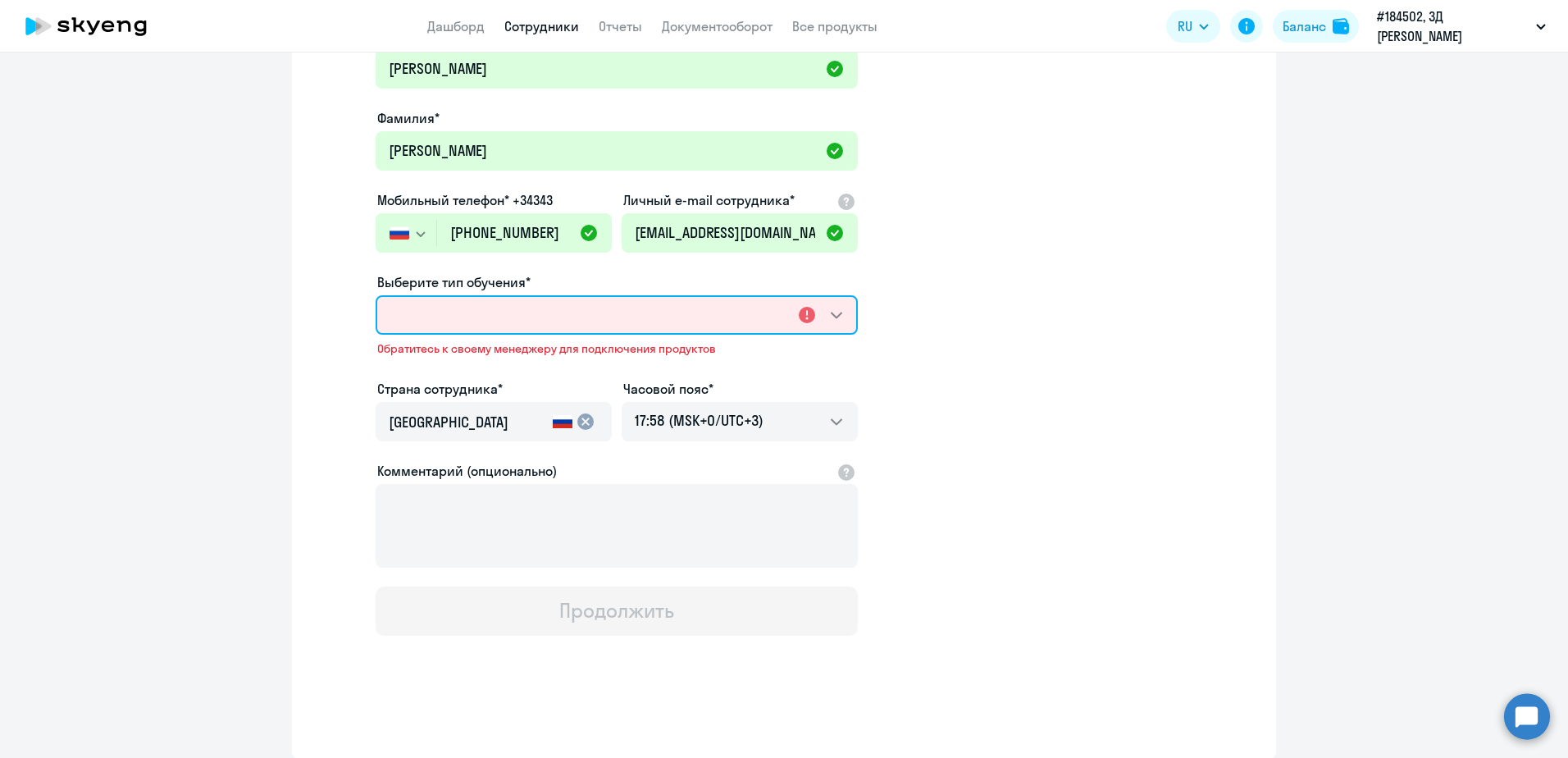
click at [562, 302] on select "Выберите тип обучения*" at bounding box center [617, 315] width 482 height 39
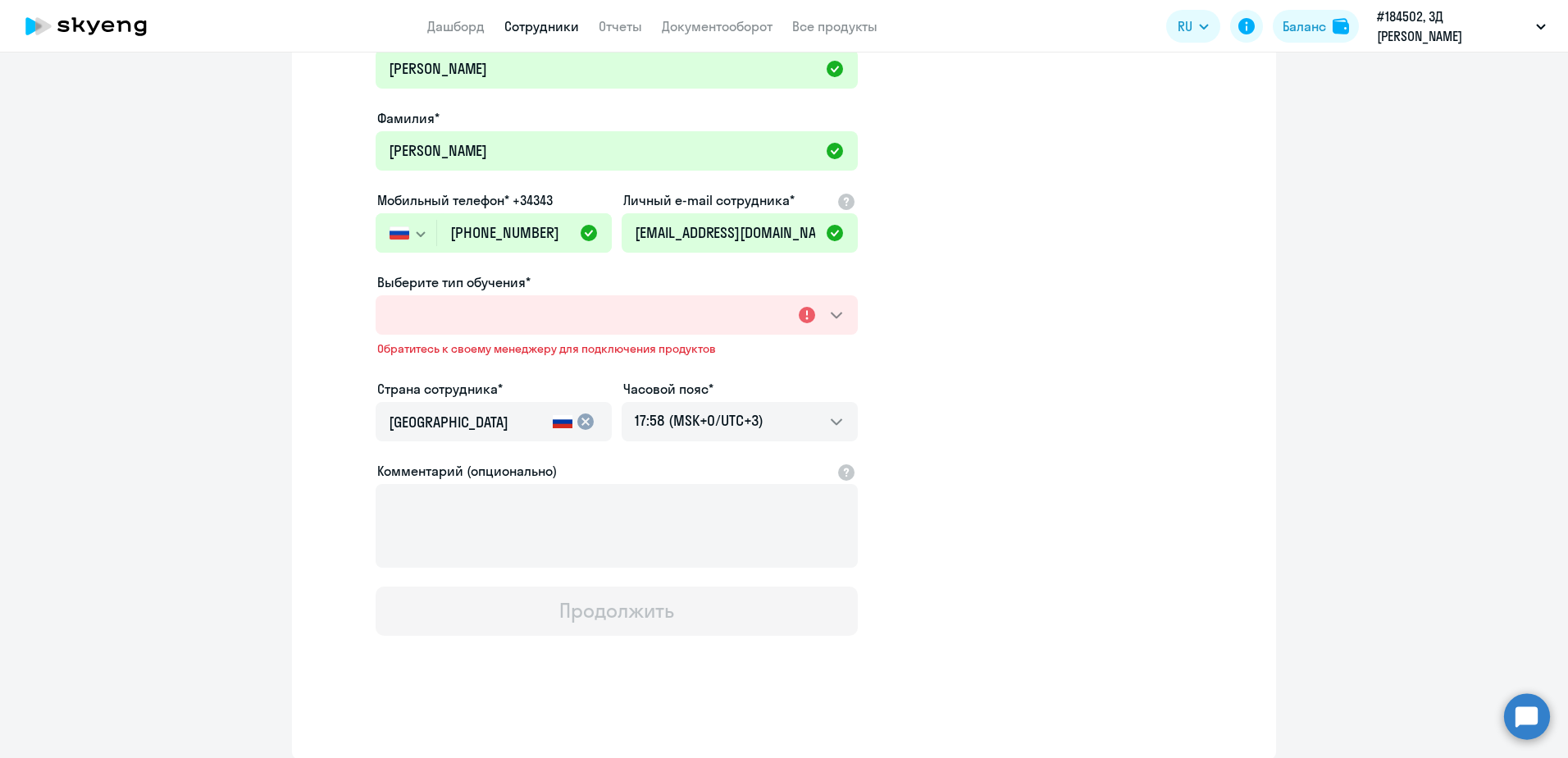
click at [559, 350] on span "Обратитесь к своему менеджеру для подключения продуктов" at bounding box center [617, 349] width 479 height 15
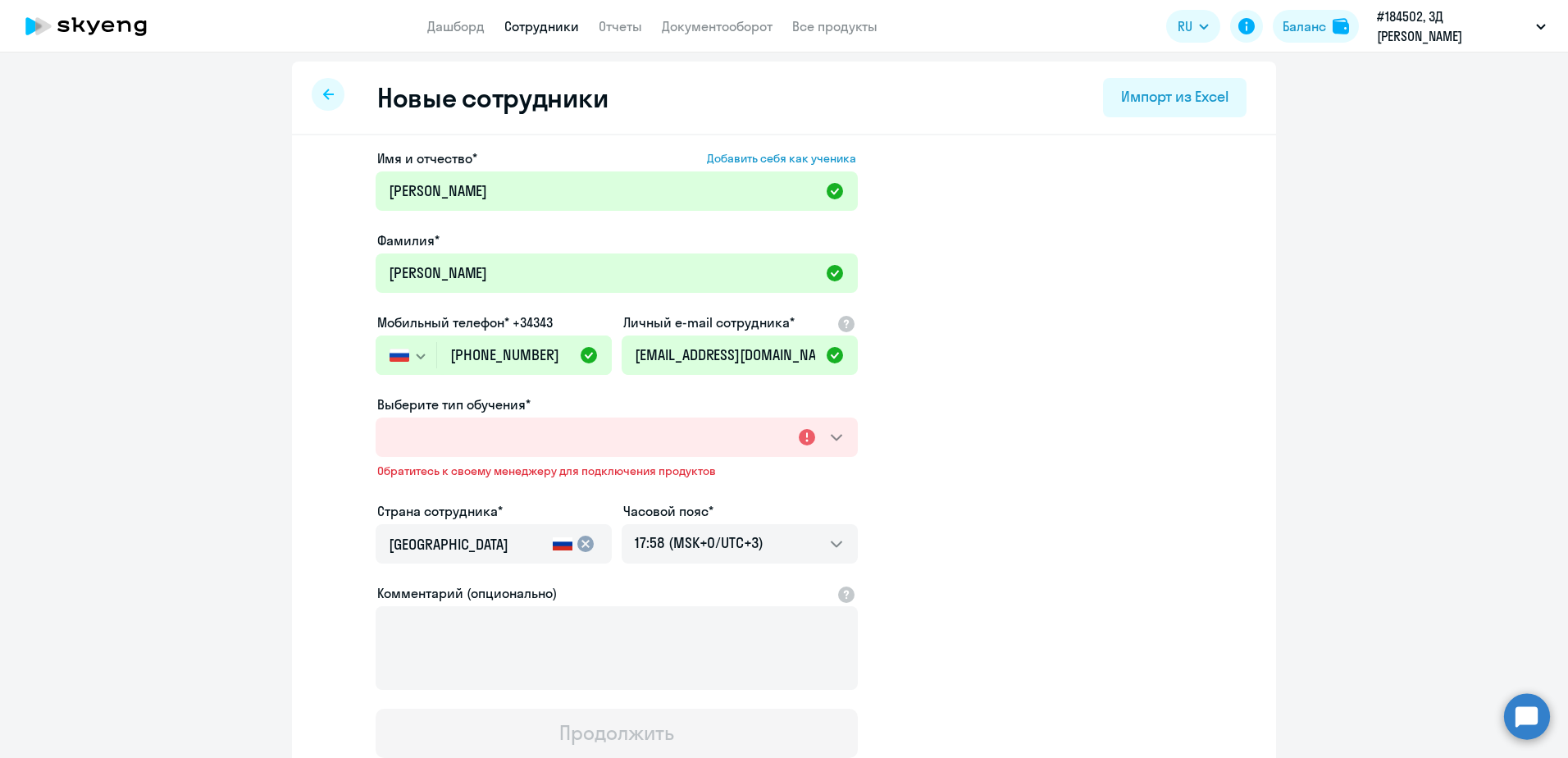
scroll to position [0, 0]
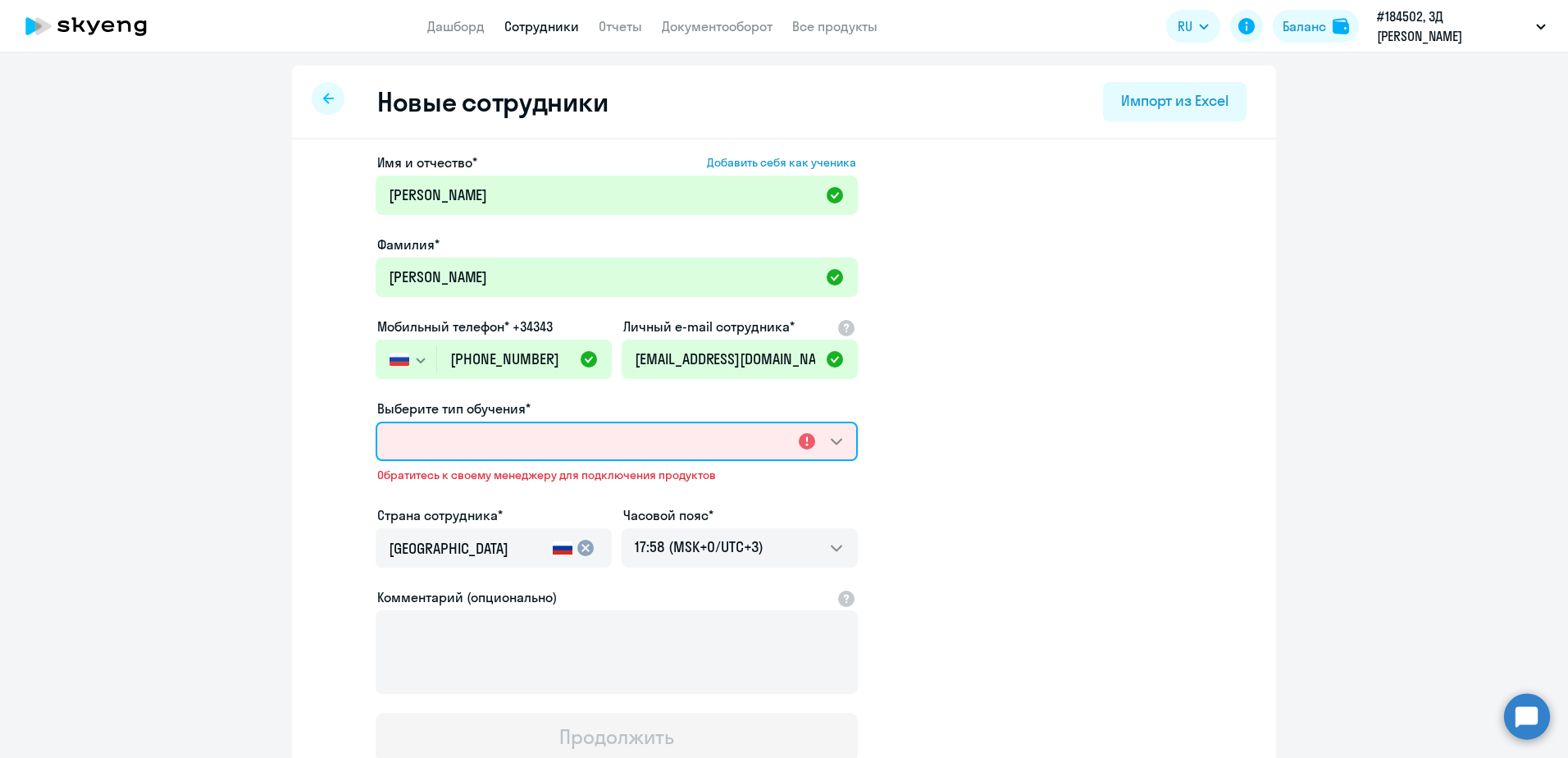
click at [826, 440] on select "Выберите тип обучения*" at bounding box center [617, 441] width 482 height 39
click at [826, 439] on select "Выберите тип обучения*" at bounding box center [617, 441] width 482 height 39
click at [579, 446] on select "Выберите тип обучения*" at bounding box center [617, 441] width 482 height 39
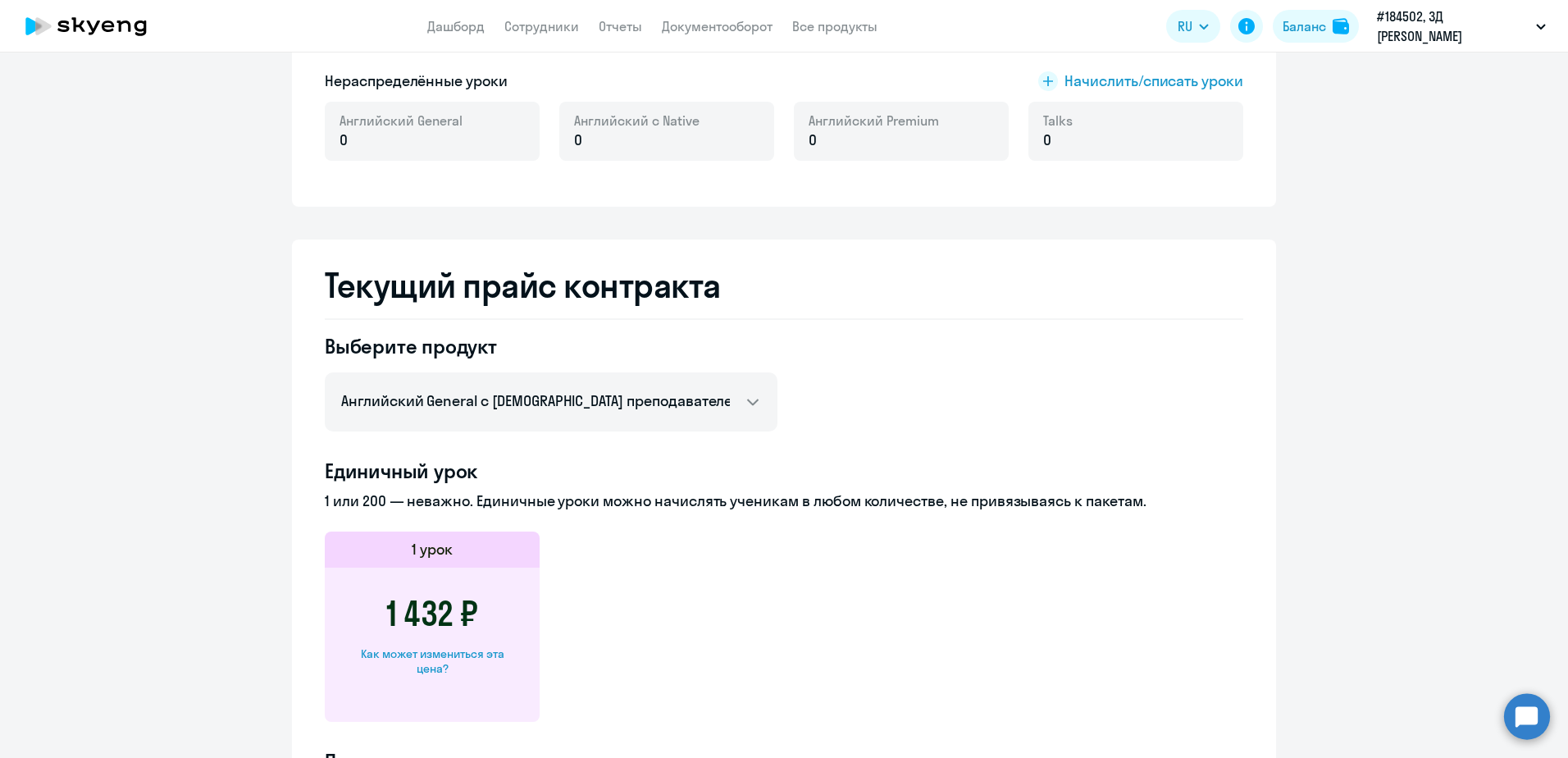
scroll to position [271, 0]
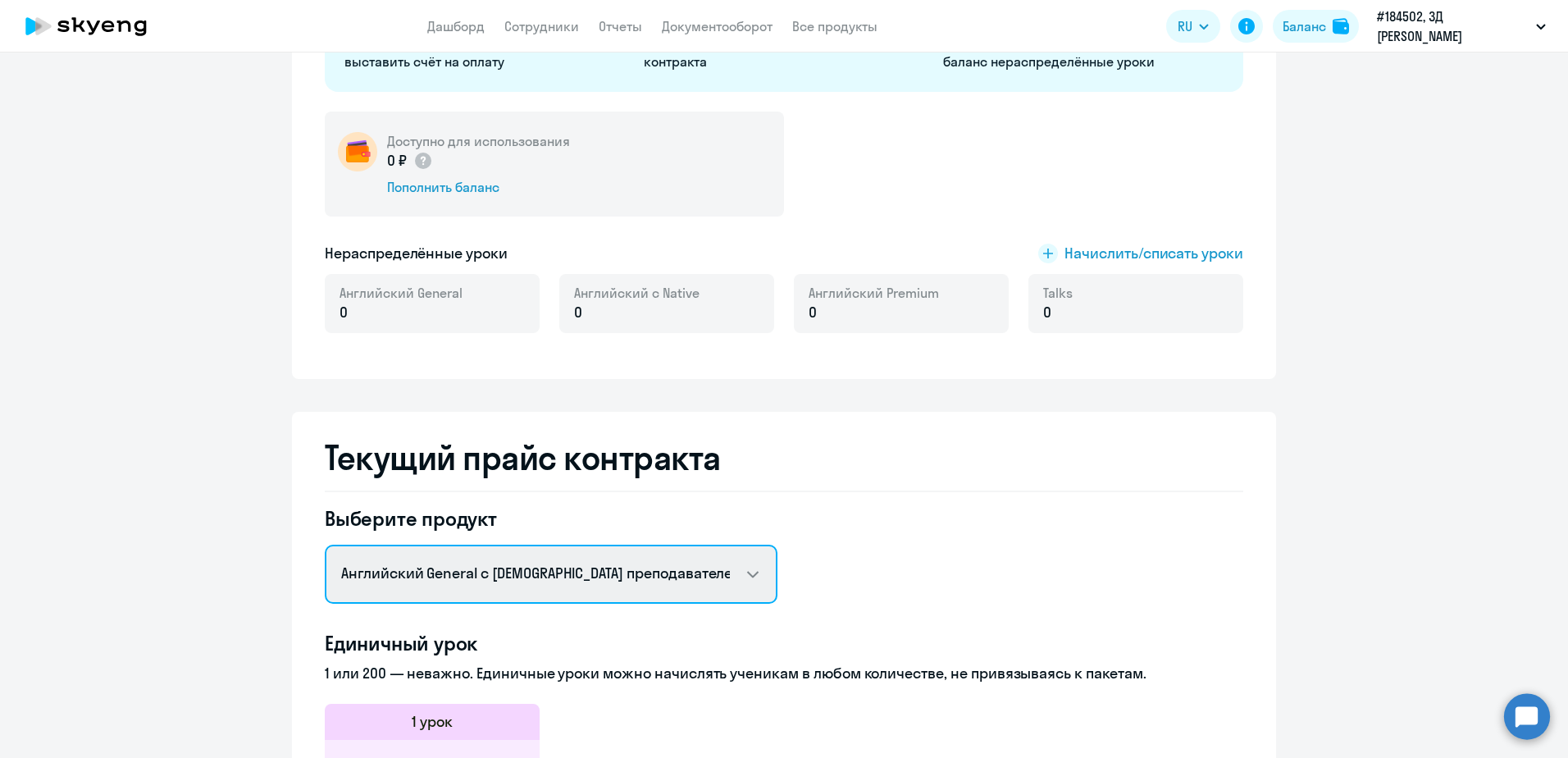
click at [614, 586] on select "Английский General с русскоговорящим преподавателем Английский General с англог…" at bounding box center [551, 575] width 453 height 59
click at [325, 545] on select "Английский General с русскоговорящим преподавателем Английский General с англог…" at bounding box center [551, 575] width 453 height 59
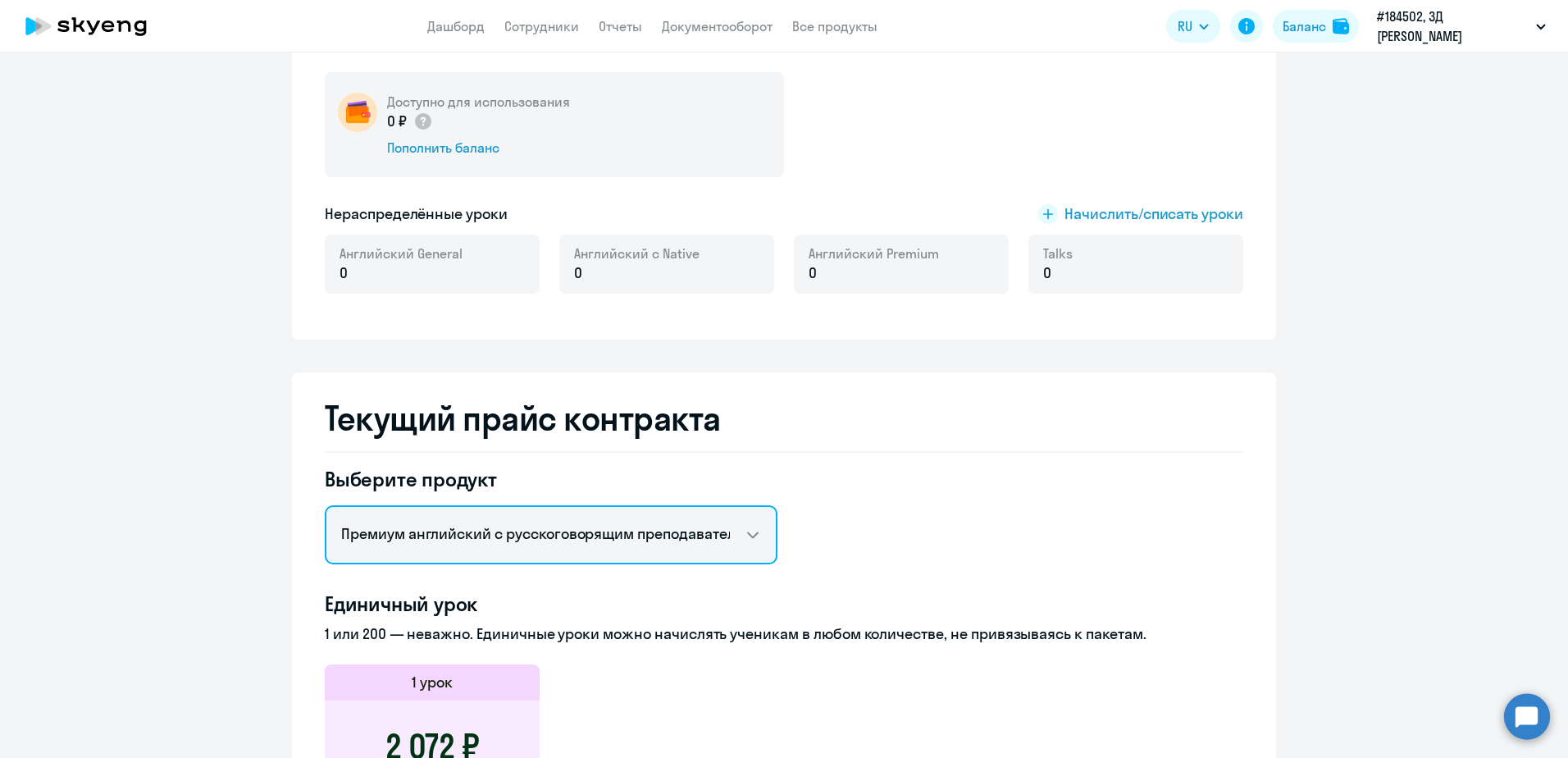
scroll to position [492, 0]
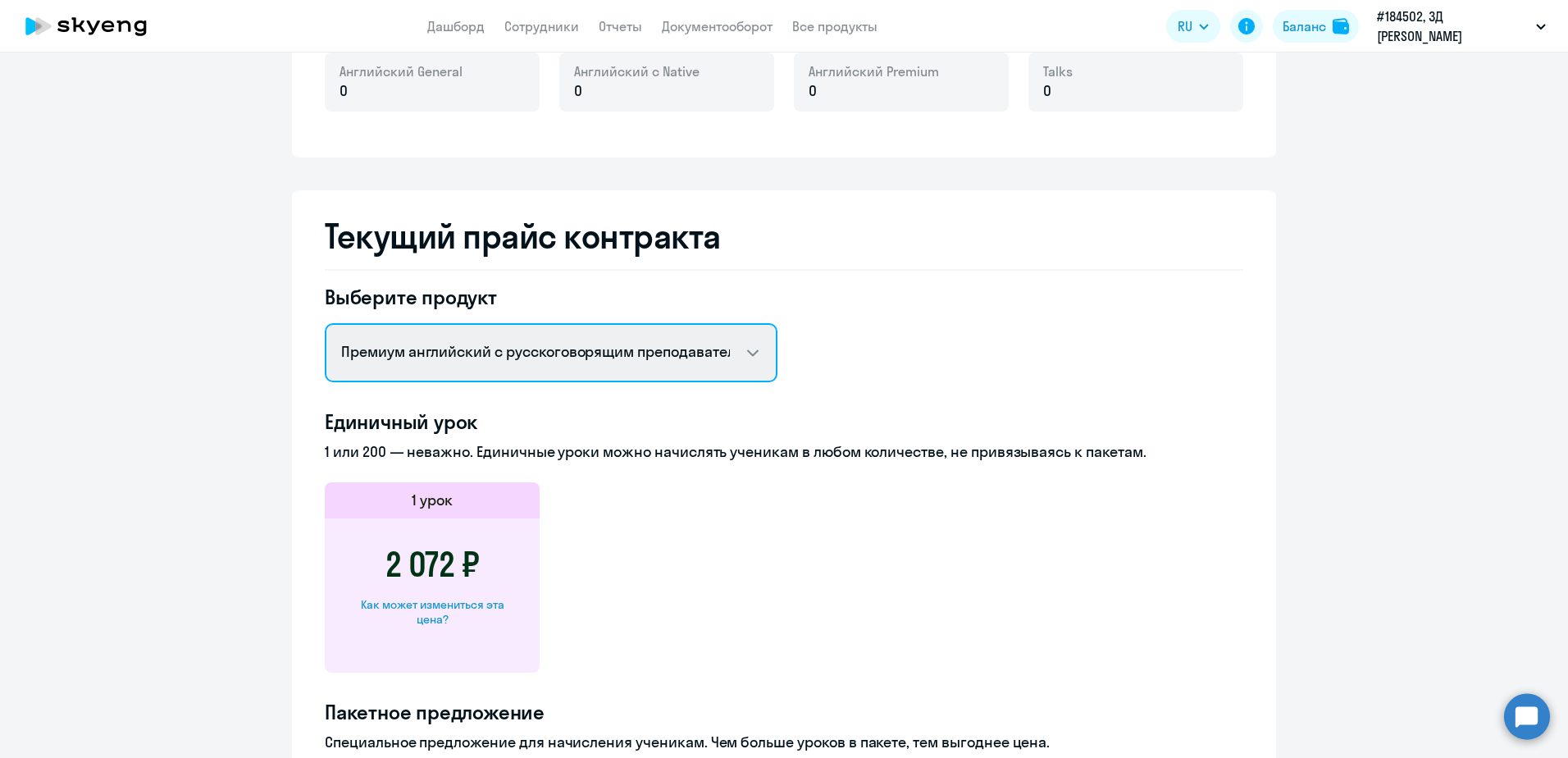
click at [654, 338] on select "Английский General с русскоговорящим преподавателем Английский General с англог…" at bounding box center [551, 353] width 453 height 59
click at [325, 323] on select "Английский General с русскоговорящим преподавателем Английский General с англог…" at bounding box center [551, 353] width 453 height 59
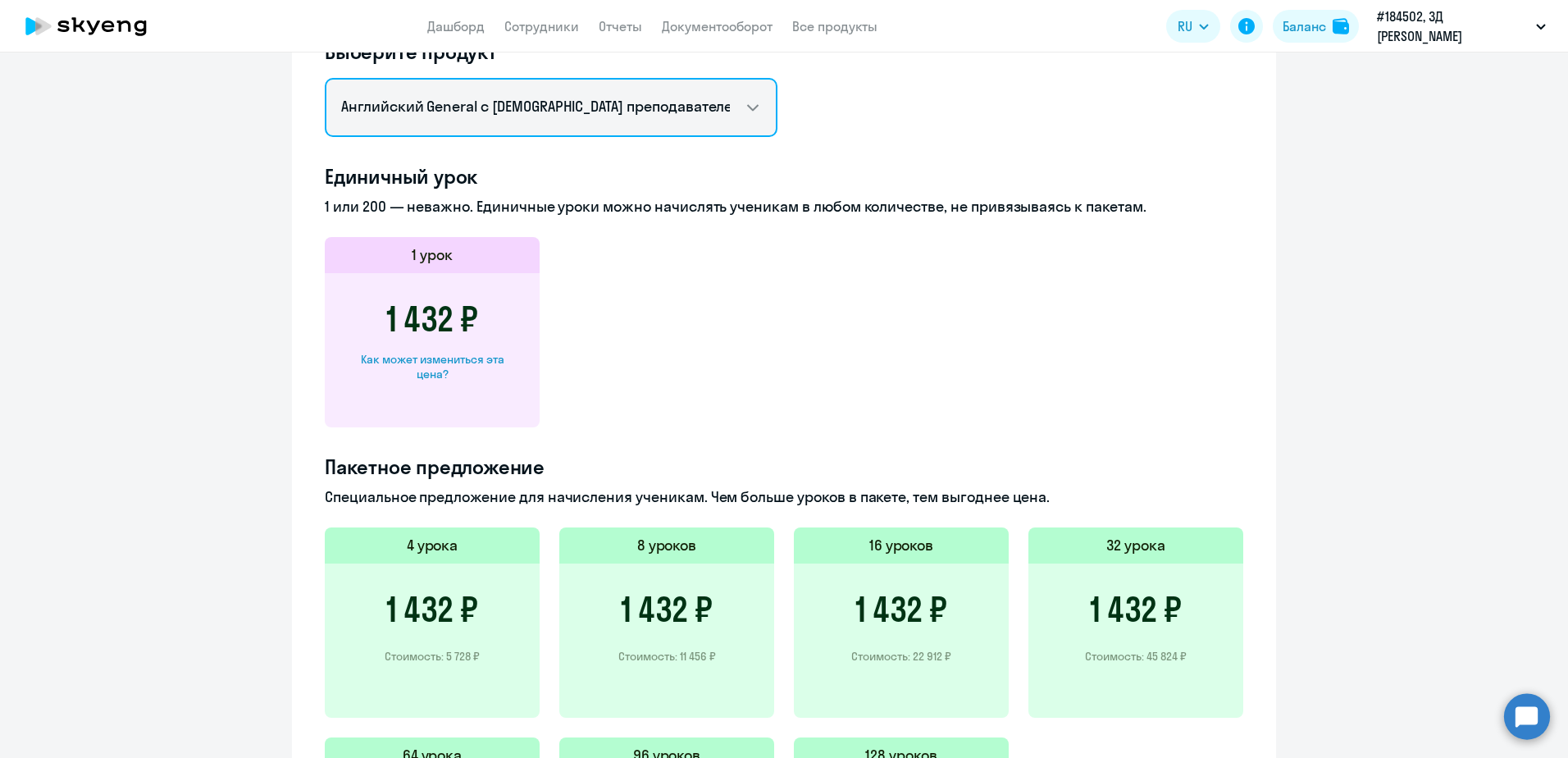
scroll to position [739, 0]
click at [615, 134] on select "Английский General с русскоговорящим преподавателем Английский General с англог…" at bounding box center [551, 106] width 453 height 59
click at [325, 77] on select "Английский General с русскоговорящим преподавателем Английский General с англог…" at bounding box center [551, 106] width 453 height 59
click at [635, 109] on select "Английский General с русскоговорящим преподавателем Английский General с англог…" at bounding box center [551, 106] width 453 height 59
click at [325, 77] on select "Английский General с русскоговорящим преподавателем Английский General с англог…" at bounding box center [551, 106] width 453 height 59
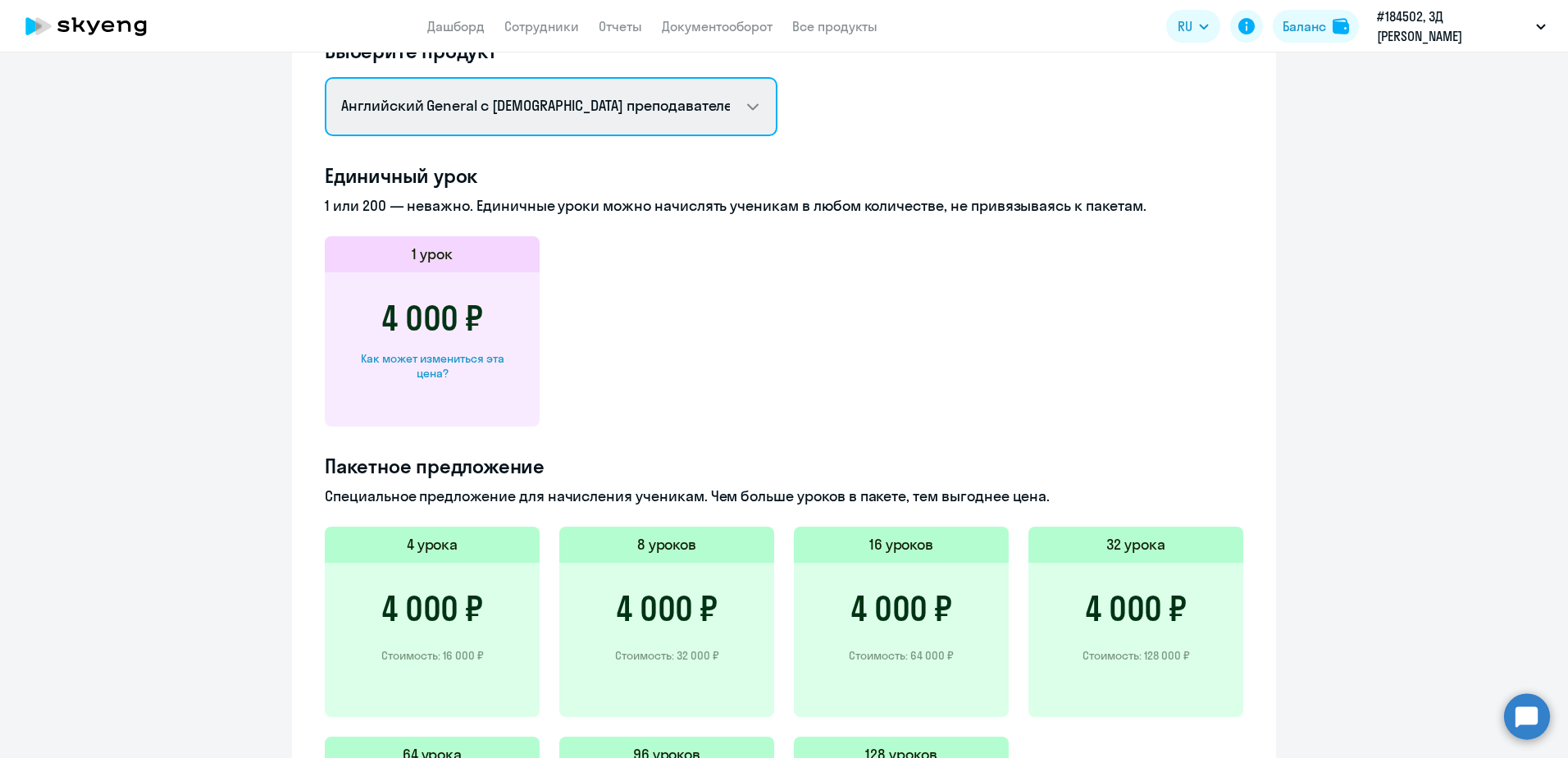
click at [619, 109] on select "Английский General с русскоговорящим преподавателем Английский General с англог…" at bounding box center [551, 106] width 453 height 59
click at [325, 77] on select "Английский General с русскоговорящим преподавателем Английский General с англог…" at bounding box center [551, 106] width 453 height 59
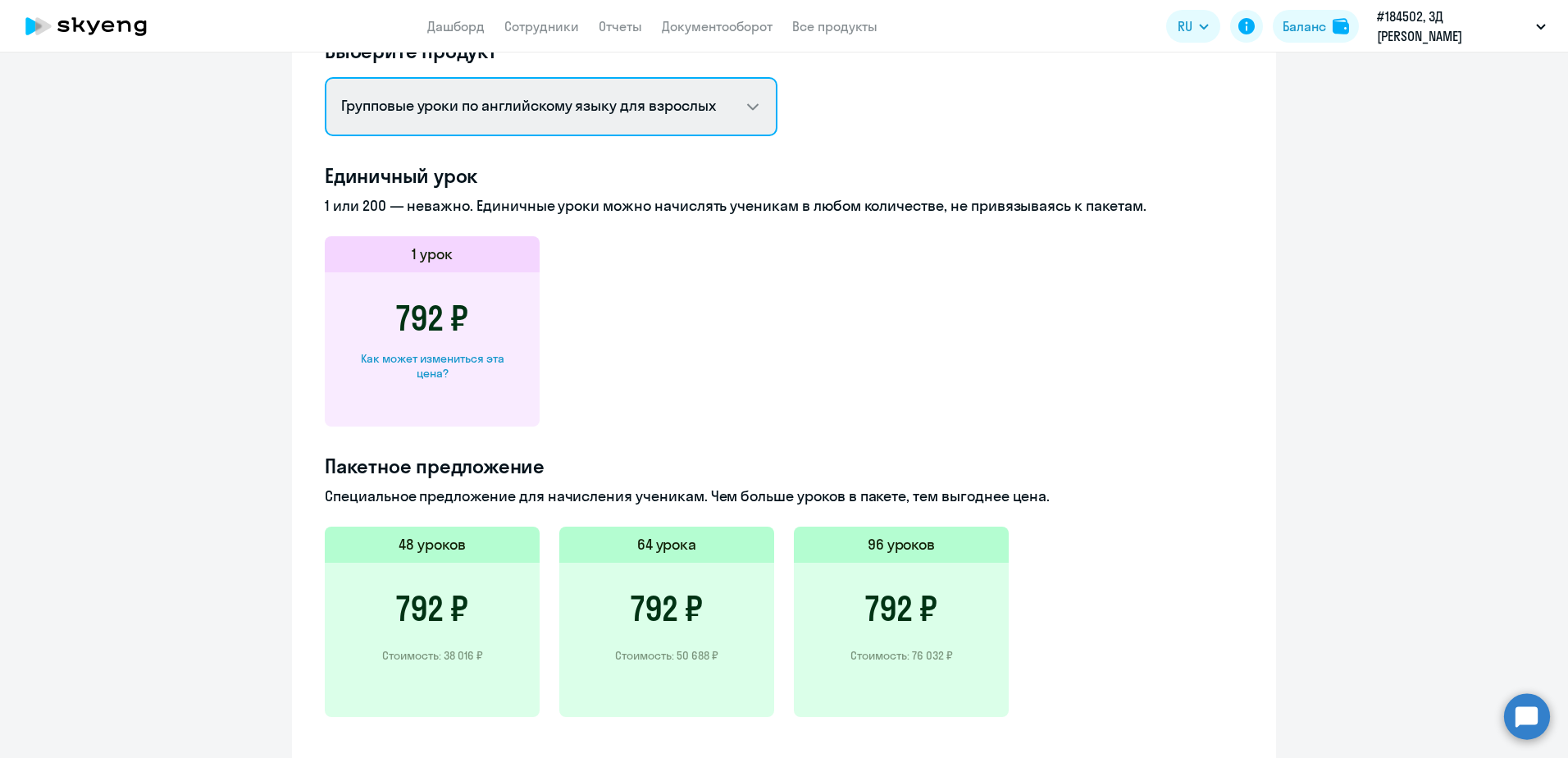
click at [619, 101] on select "Английский General с русскоговорящим преподавателем Английский General с англог…" at bounding box center [551, 106] width 453 height 59
click at [325, 77] on select "Английский General с русскоговорящим преподавателем Английский General с англог…" at bounding box center [551, 106] width 453 height 59
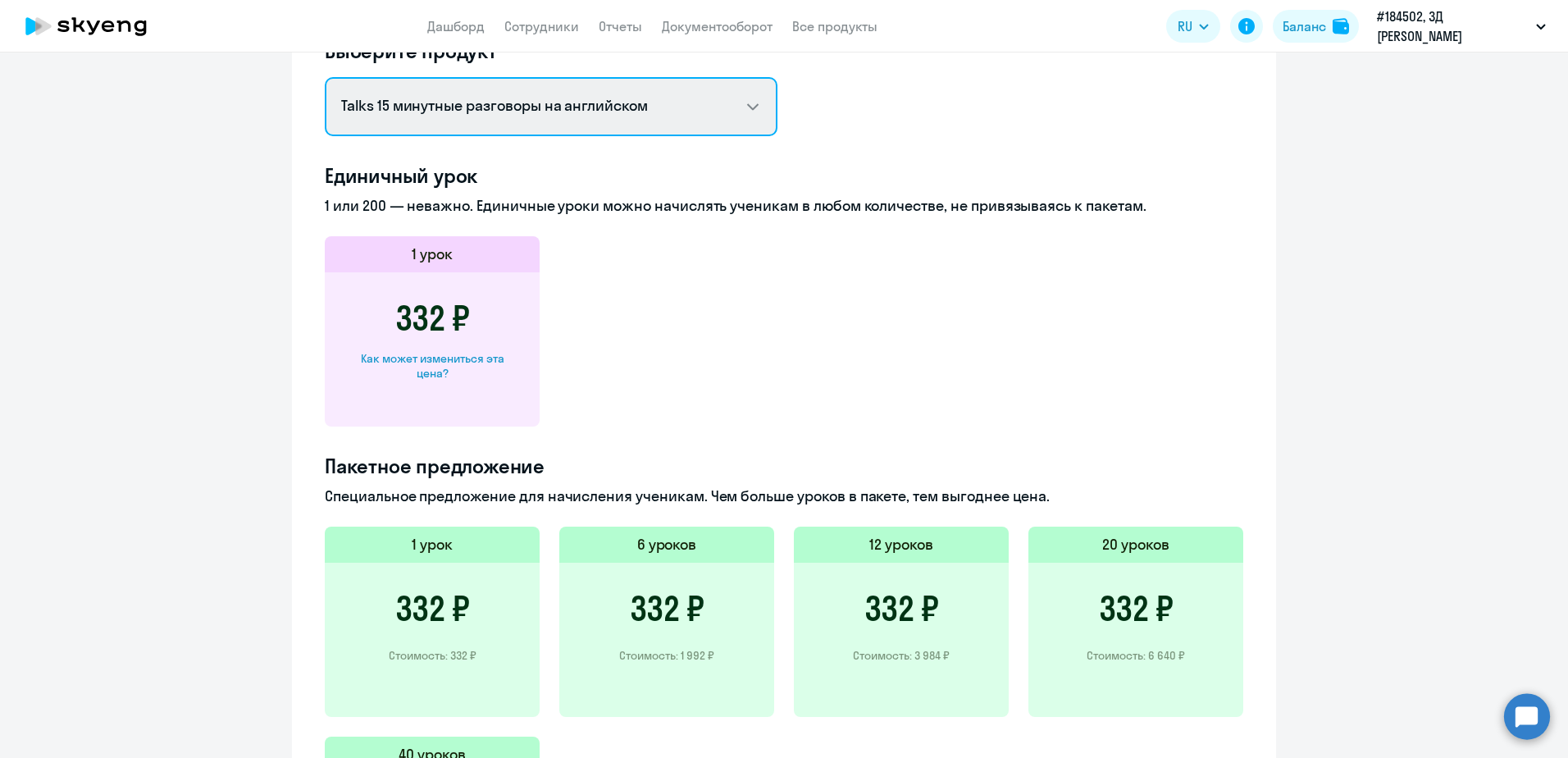
click at [620, 116] on select "Английский General с русскоговорящим преподавателем Английский General с англог…" at bounding box center [551, 106] width 453 height 59
select select "english_adult_not_native_speaker_premium"
click at [325, 77] on select "Английский General с русскоговорящим преподавателем Английский General с англог…" at bounding box center [551, 106] width 453 height 59
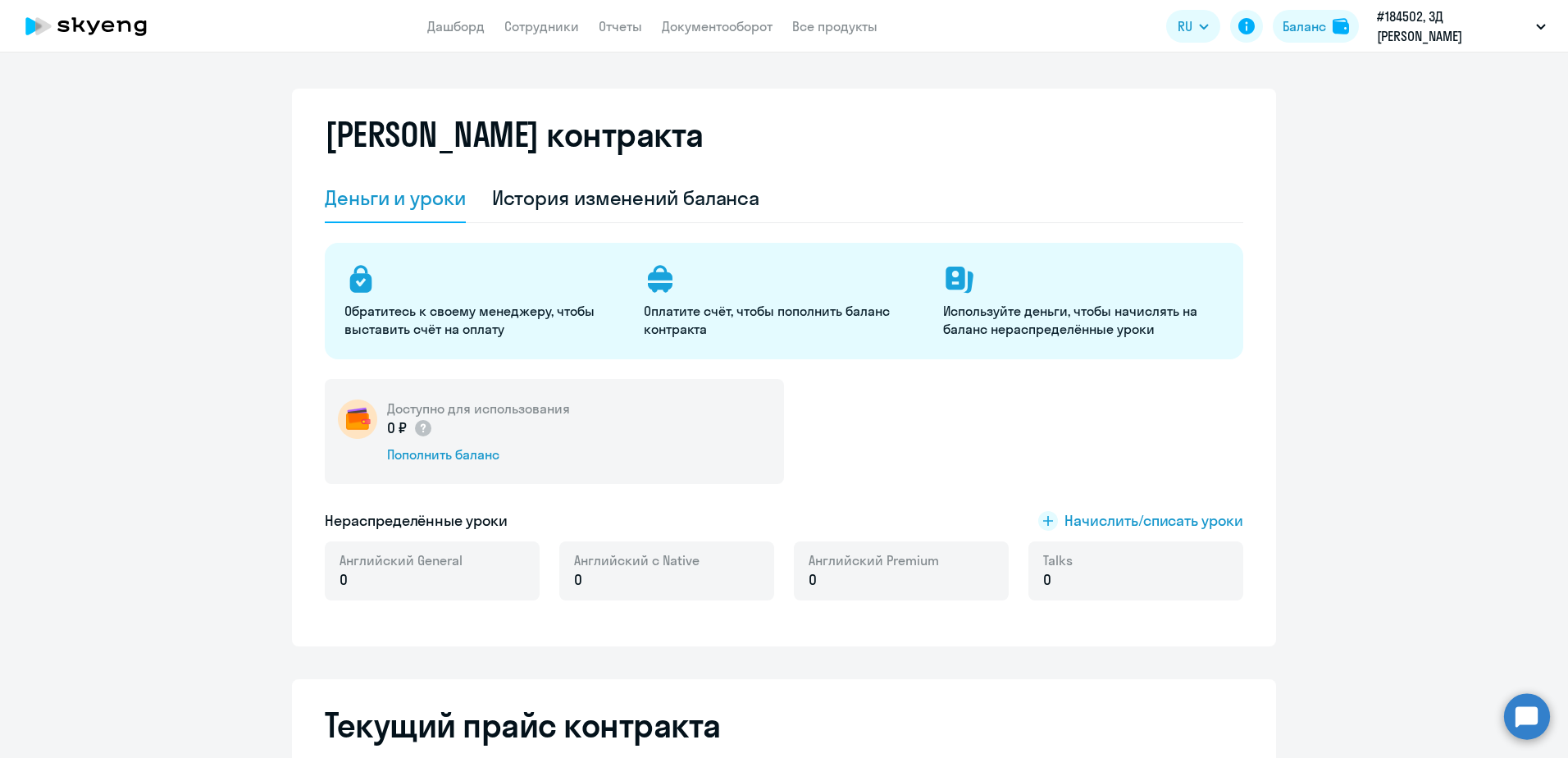
scroll to position [0, 0]
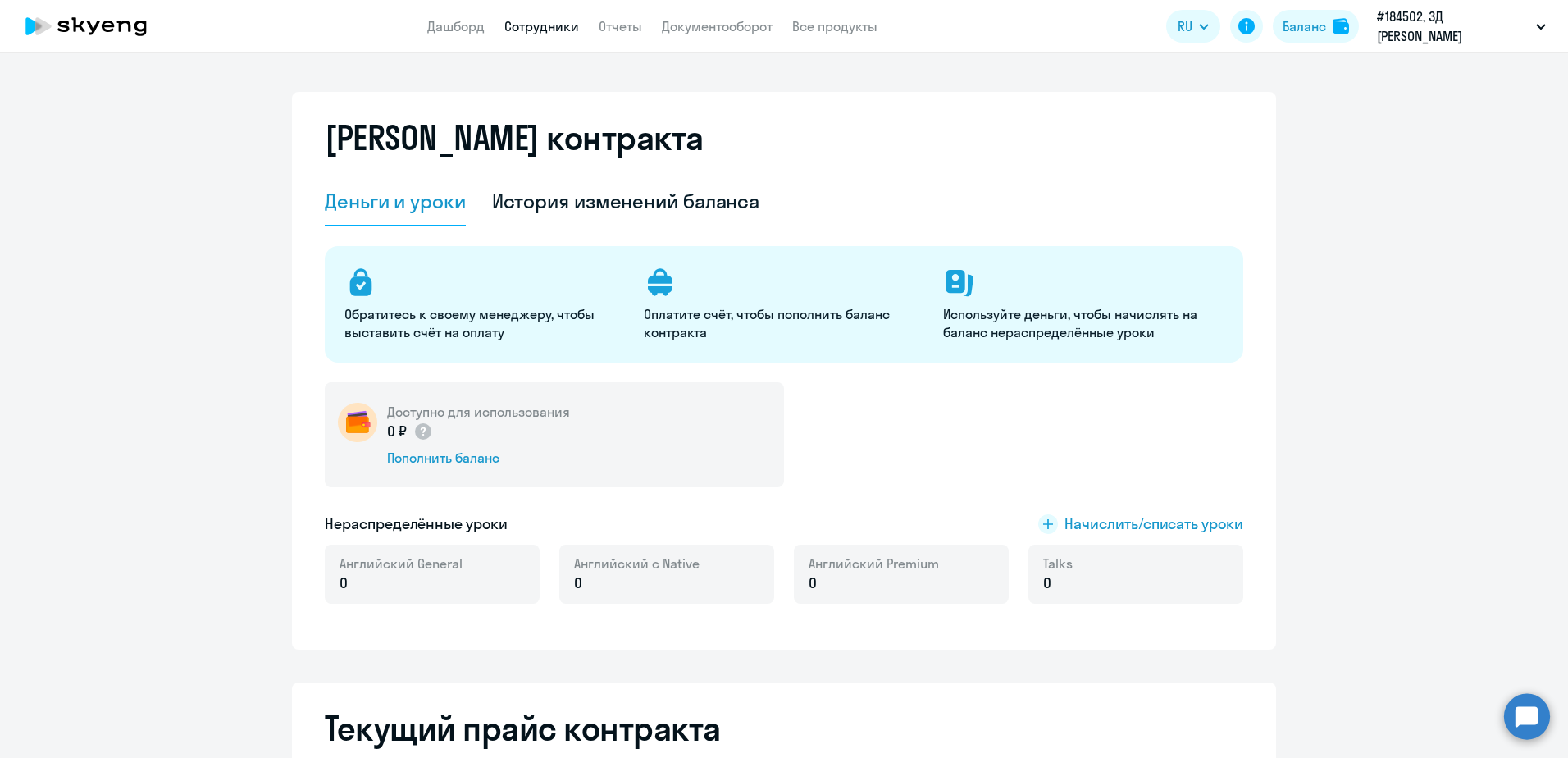
click at [528, 26] on link "Сотрудники" at bounding box center [542, 27] width 75 height 17
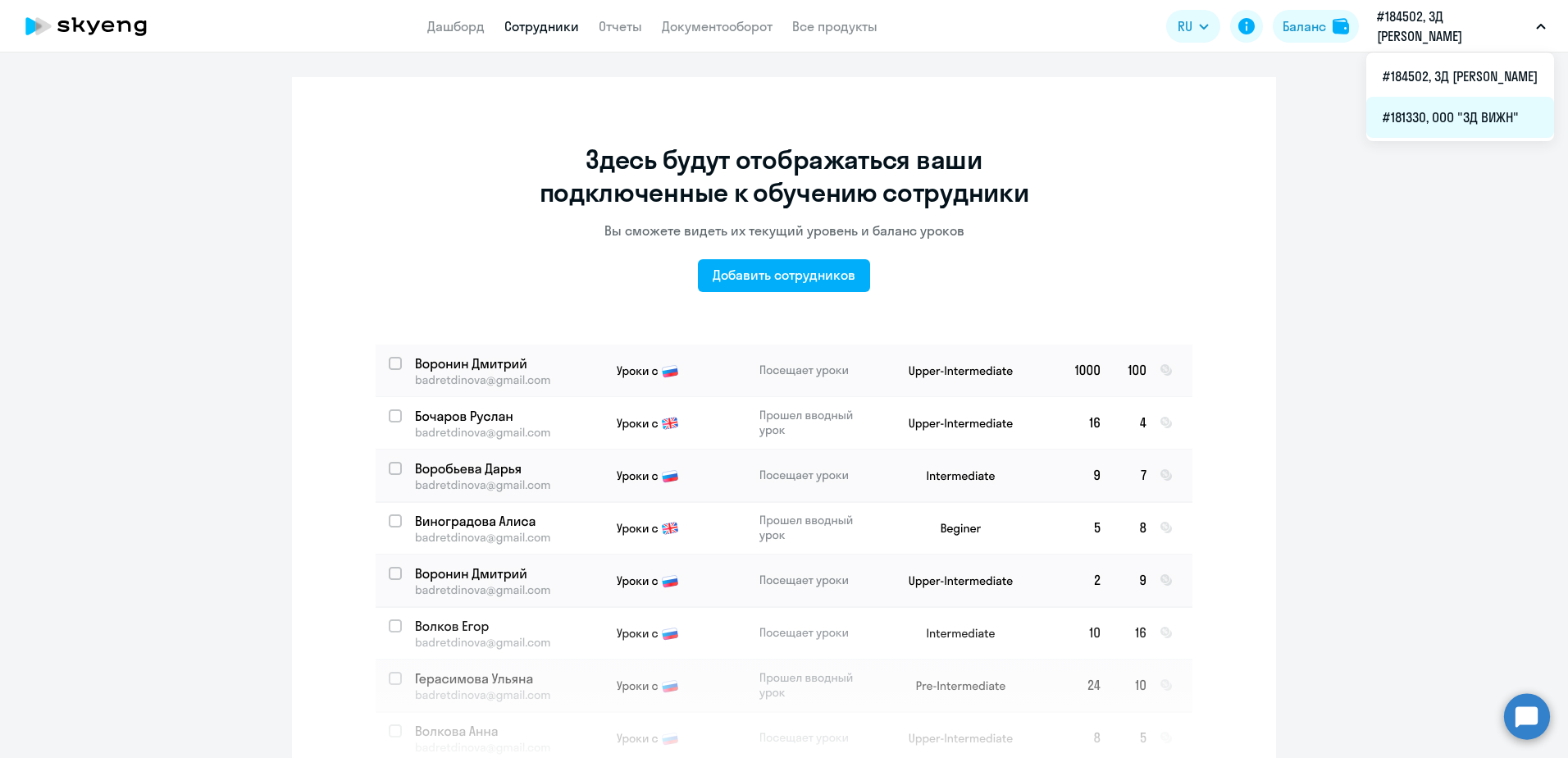
click at [1425, 130] on li "#181330, ООО "ЗД ВИЖН"" at bounding box center [1460, 117] width 188 height 41
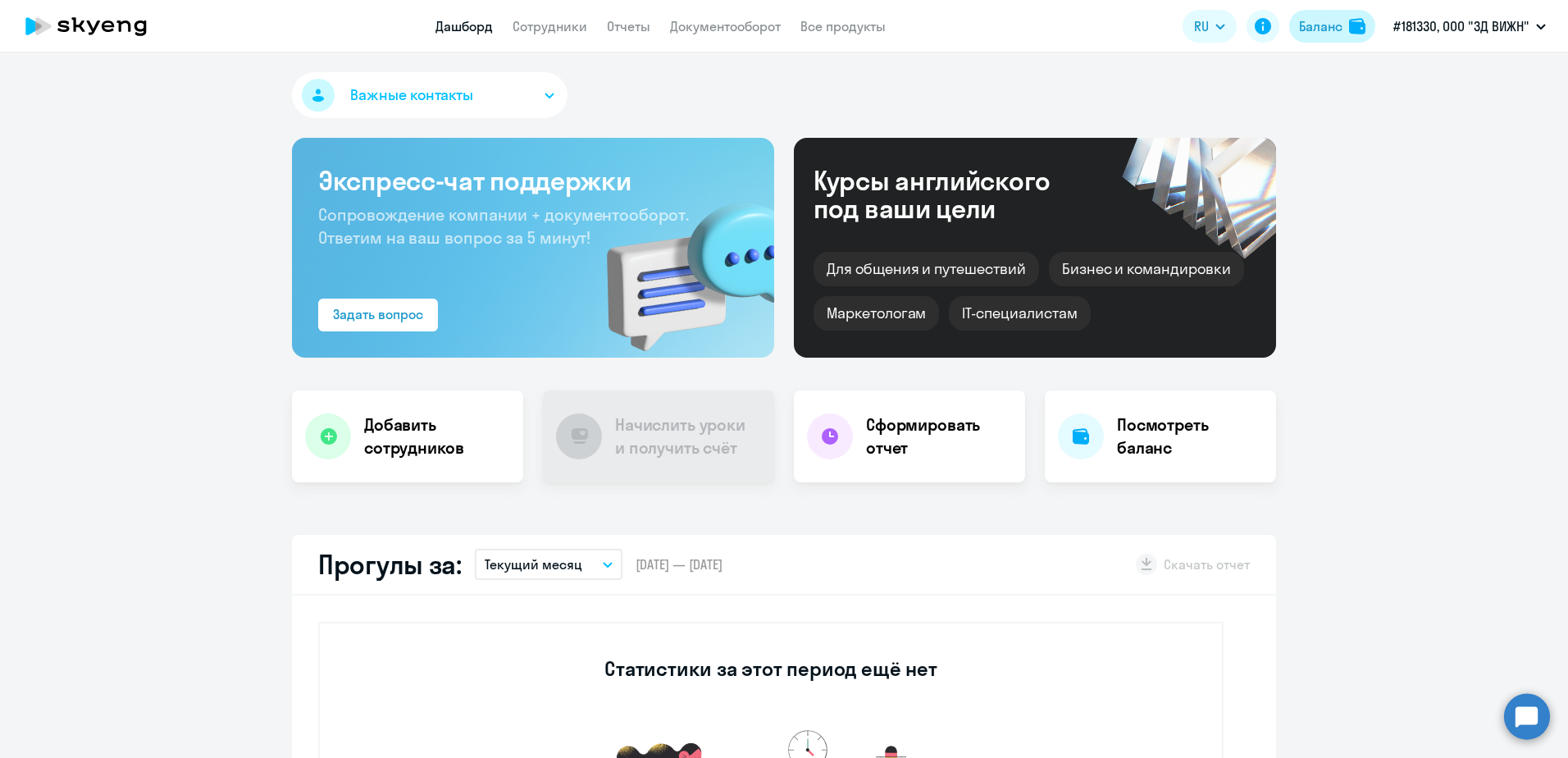
click at [1323, 29] on div "Баланс" at bounding box center [1321, 27] width 44 height 20
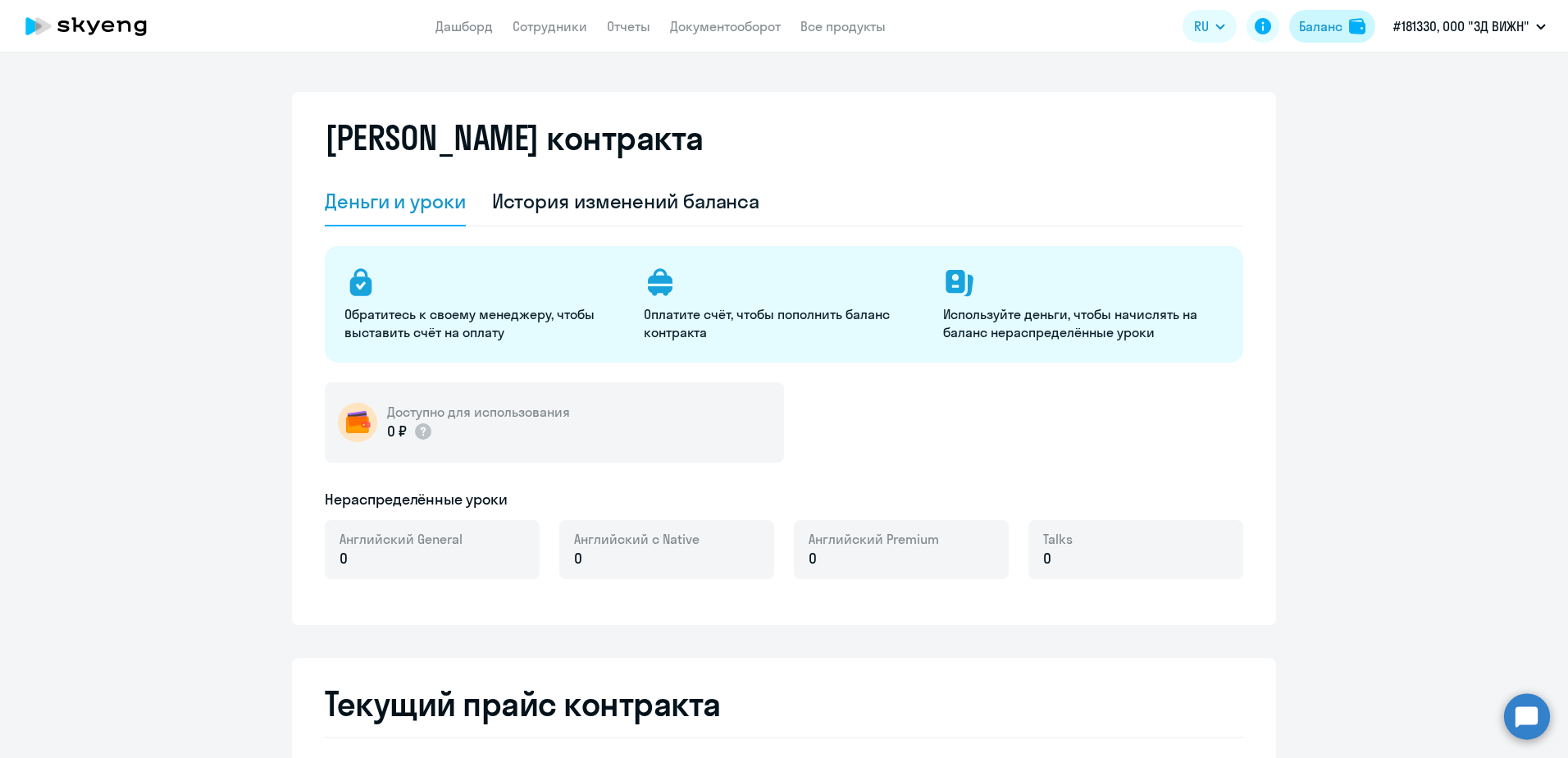
select select "english_adult_not_native_speaker"
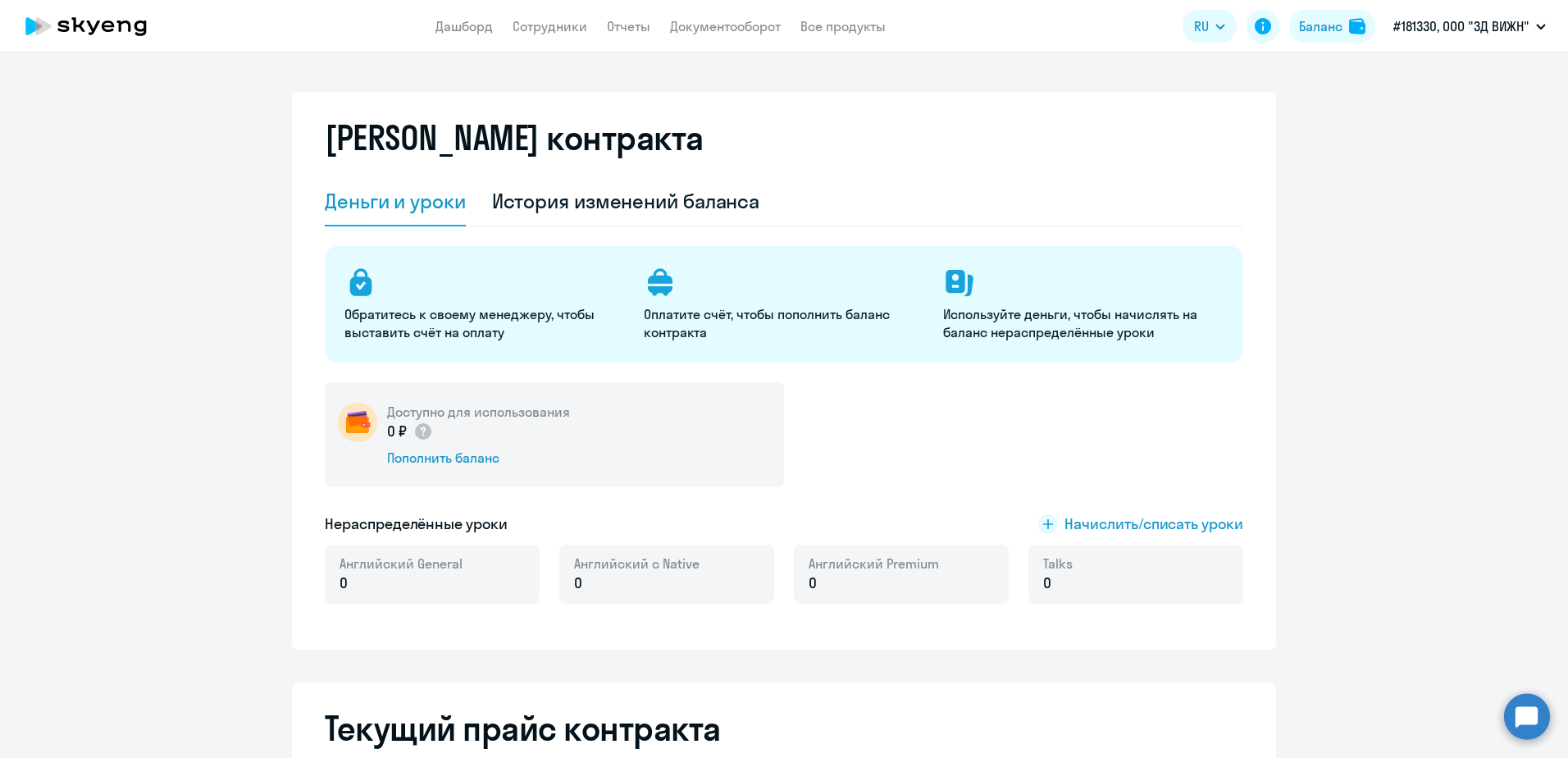
select select "english_adult_not_native_speaker"
click at [1328, 28] on div "Баланс" at bounding box center [1321, 27] width 44 height 20
click at [1343, 21] on div "Баланс" at bounding box center [1321, 27] width 44 height 20
click at [1462, 81] on li "#184502, 3Д [PERSON_NAME]" at bounding box center [1460, 76] width 188 height 41
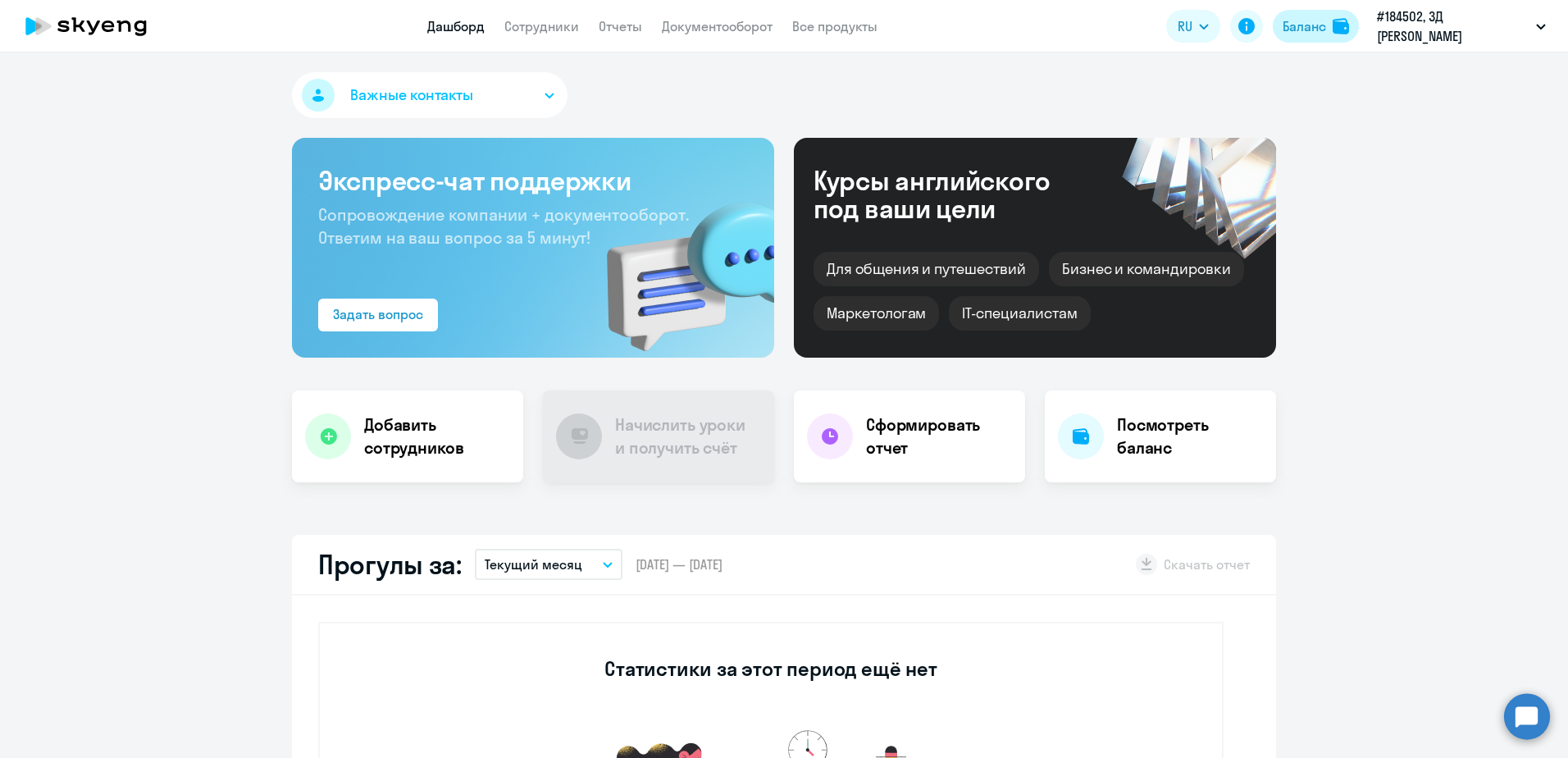
click at [1324, 11] on button "Баланс" at bounding box center [1316, 26] width 86 height 33
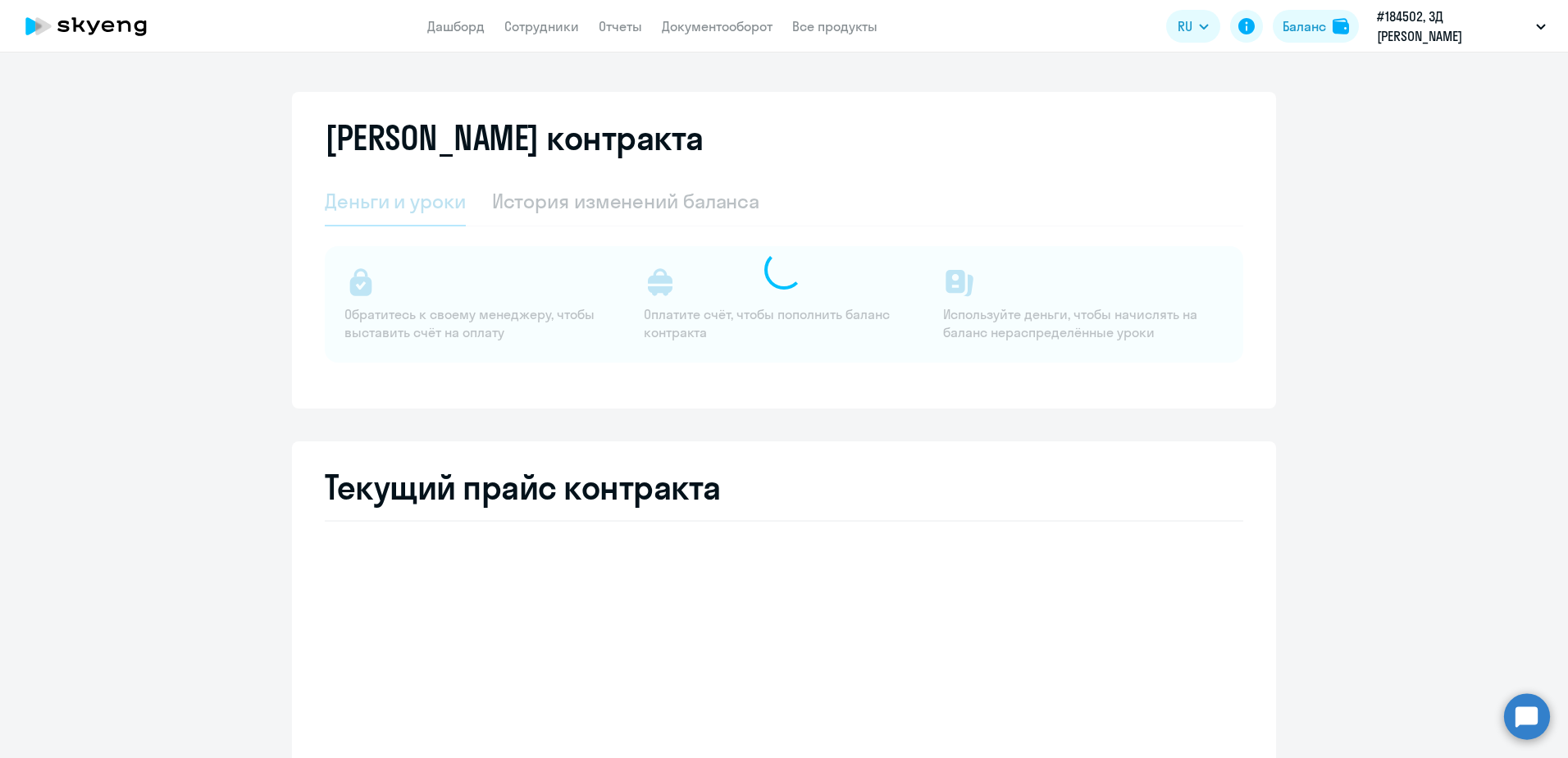
select select "english_adult_not_native_speaker"
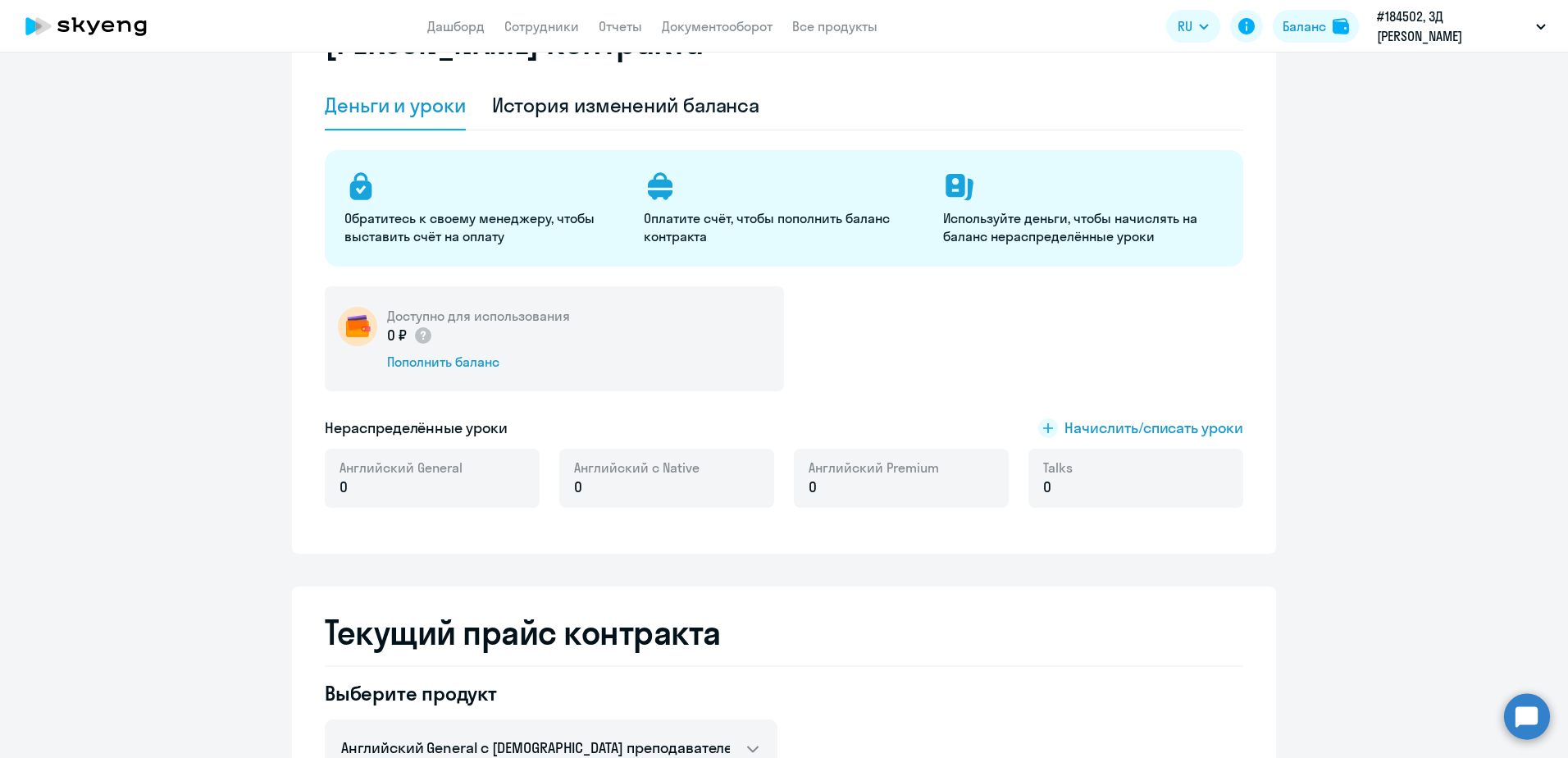
scroll to position [164, 0]
